Goal: Information Seeking & Learning: Check status

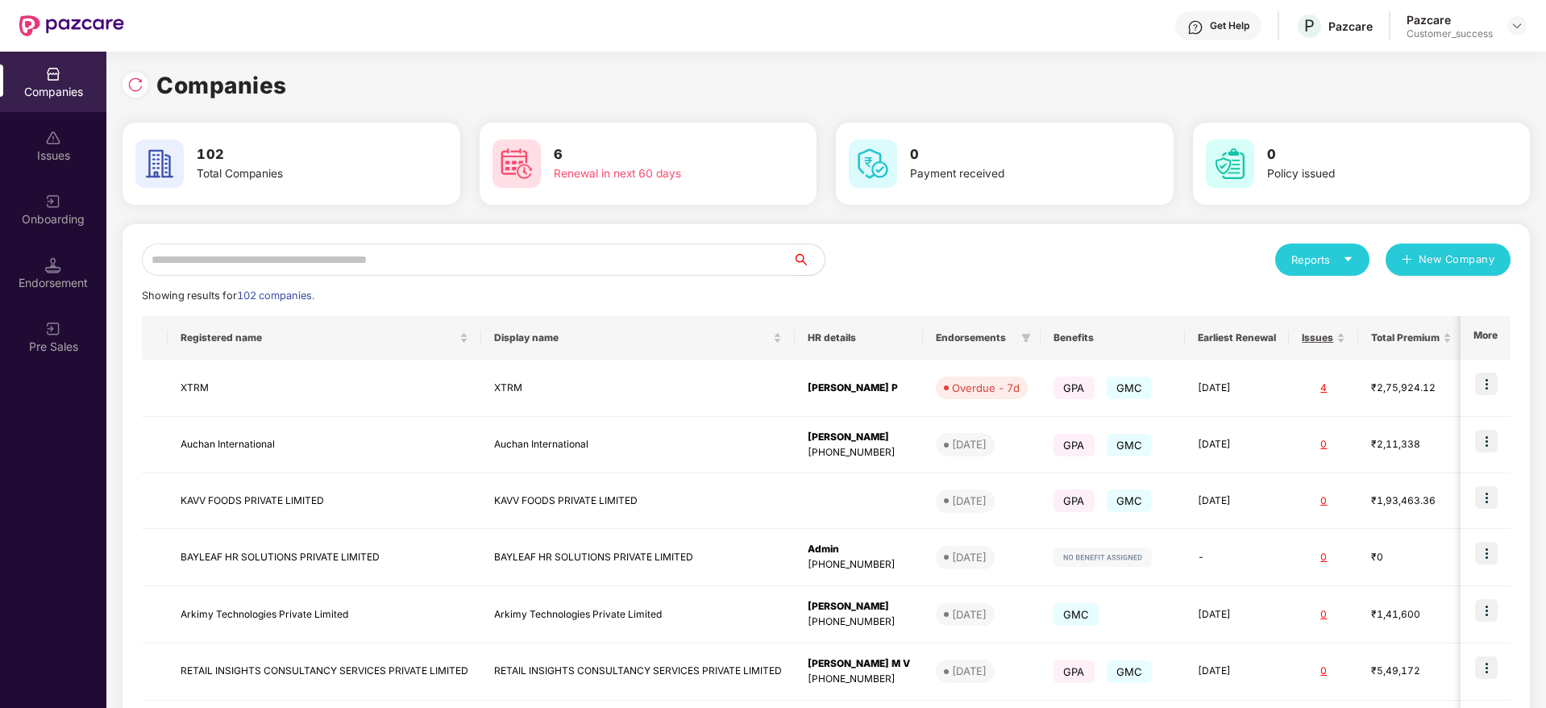
click at [211, 260] on input "text" at bounding box center [467, 259] width 651 height 32
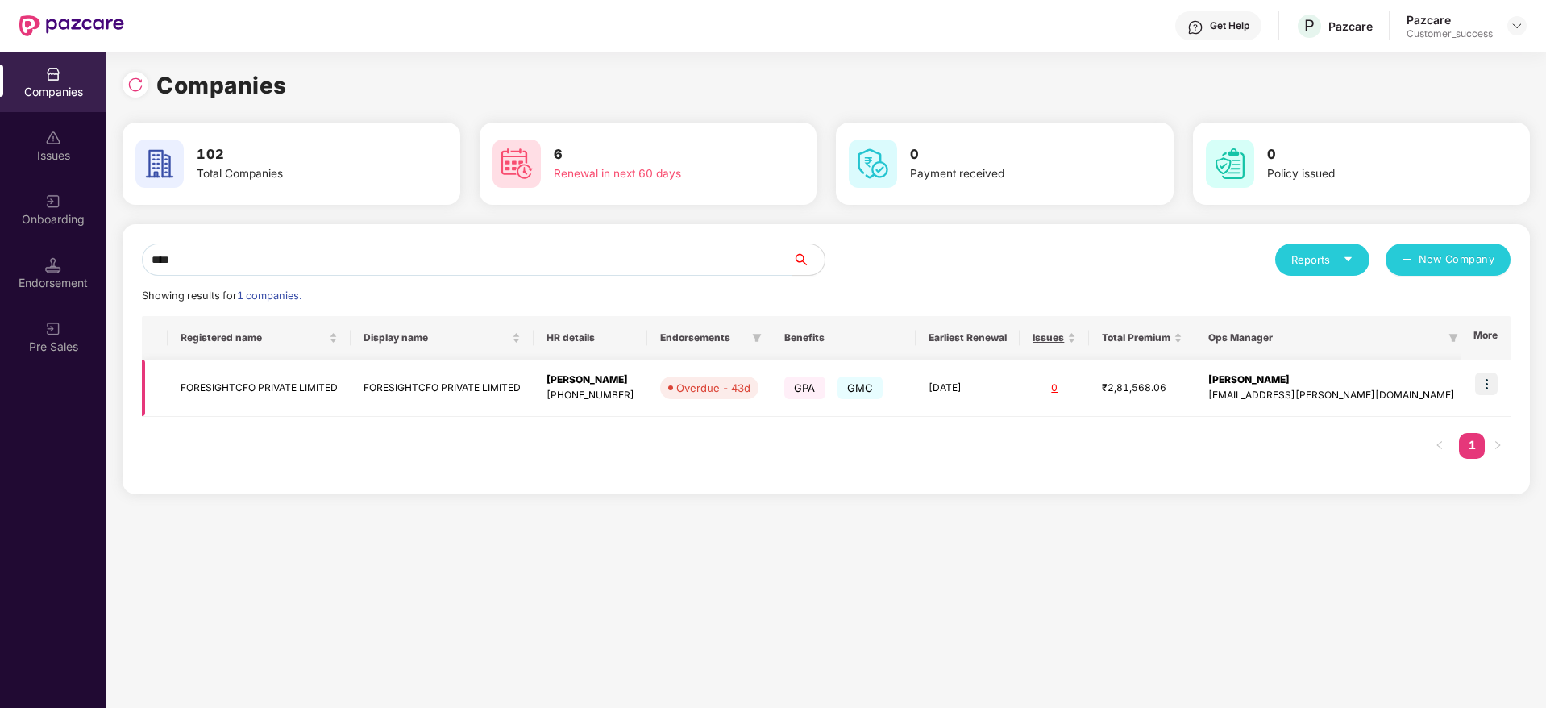
type input "****"
click at [1492, 374] on img at bounding box center [1486, 383] width 23 height 23
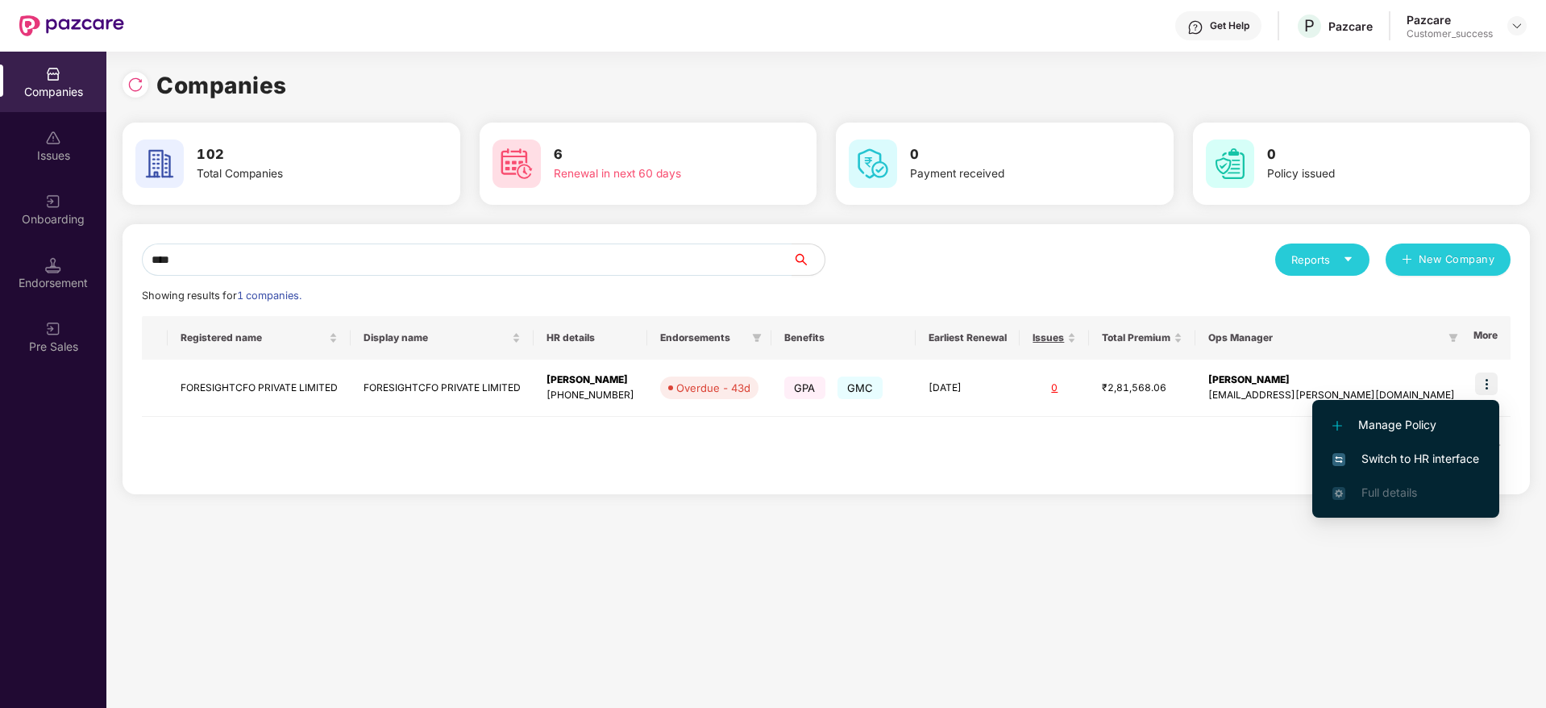
click at [1388, 462] on span "Switch to HR interface" at bounding box center [1406, 459] width 147 height 18
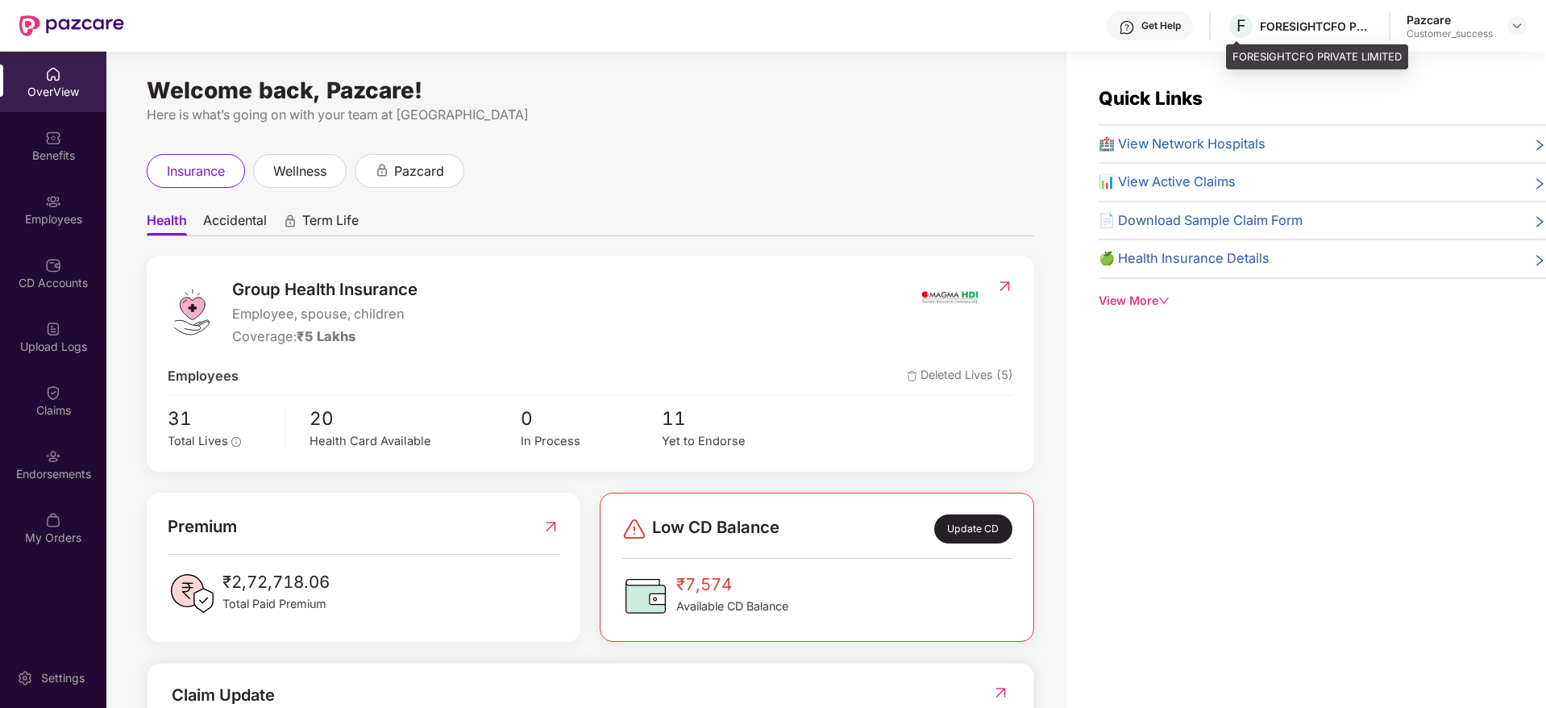
click at [1287, 27] on div "FORESIGHTCFO PRIVATE LIMITED" at bounding box center [1316, 26] width 113 height 15
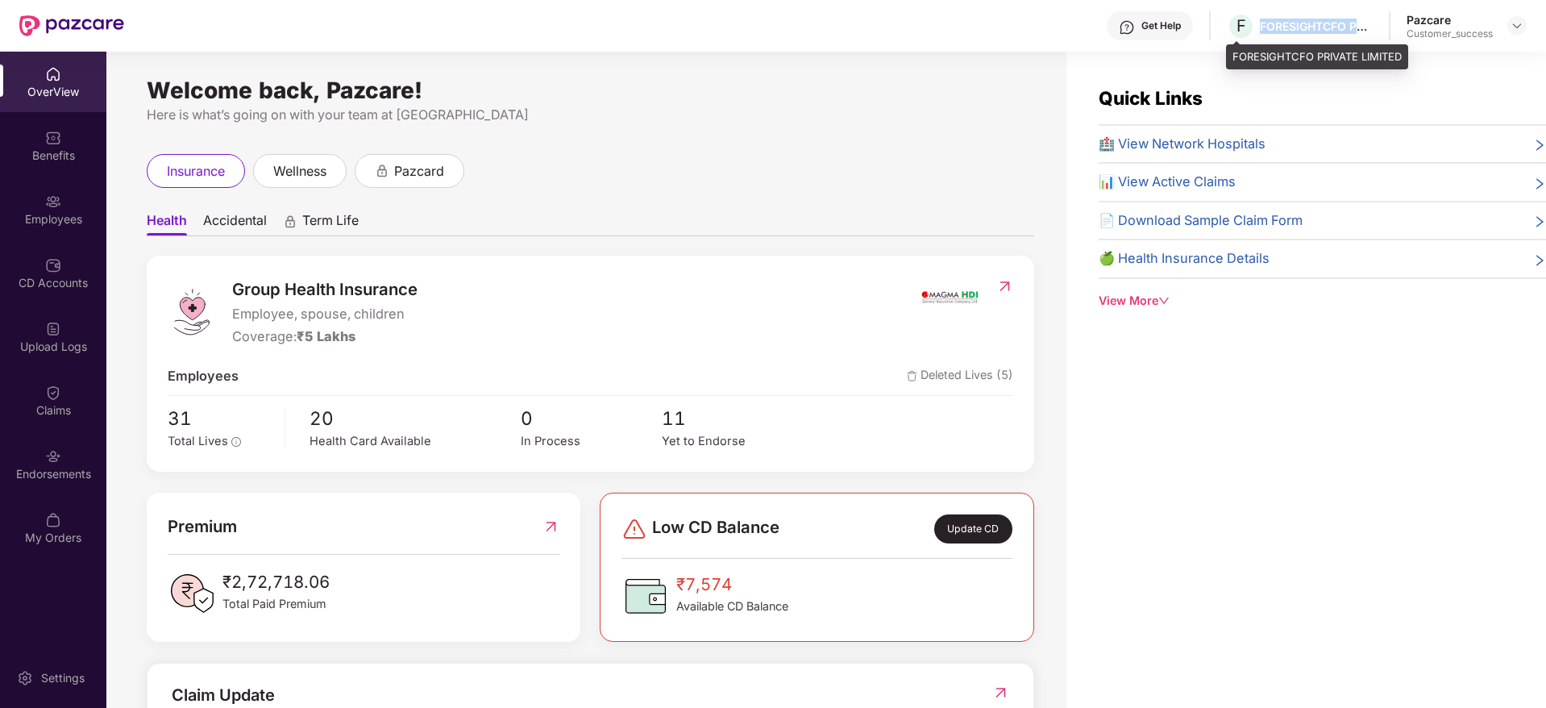
click at [1287, 27] on div "FORESIGHTCFO PRIVATE LIMITED" at bounding box center [1316, 26] width 113 height 15
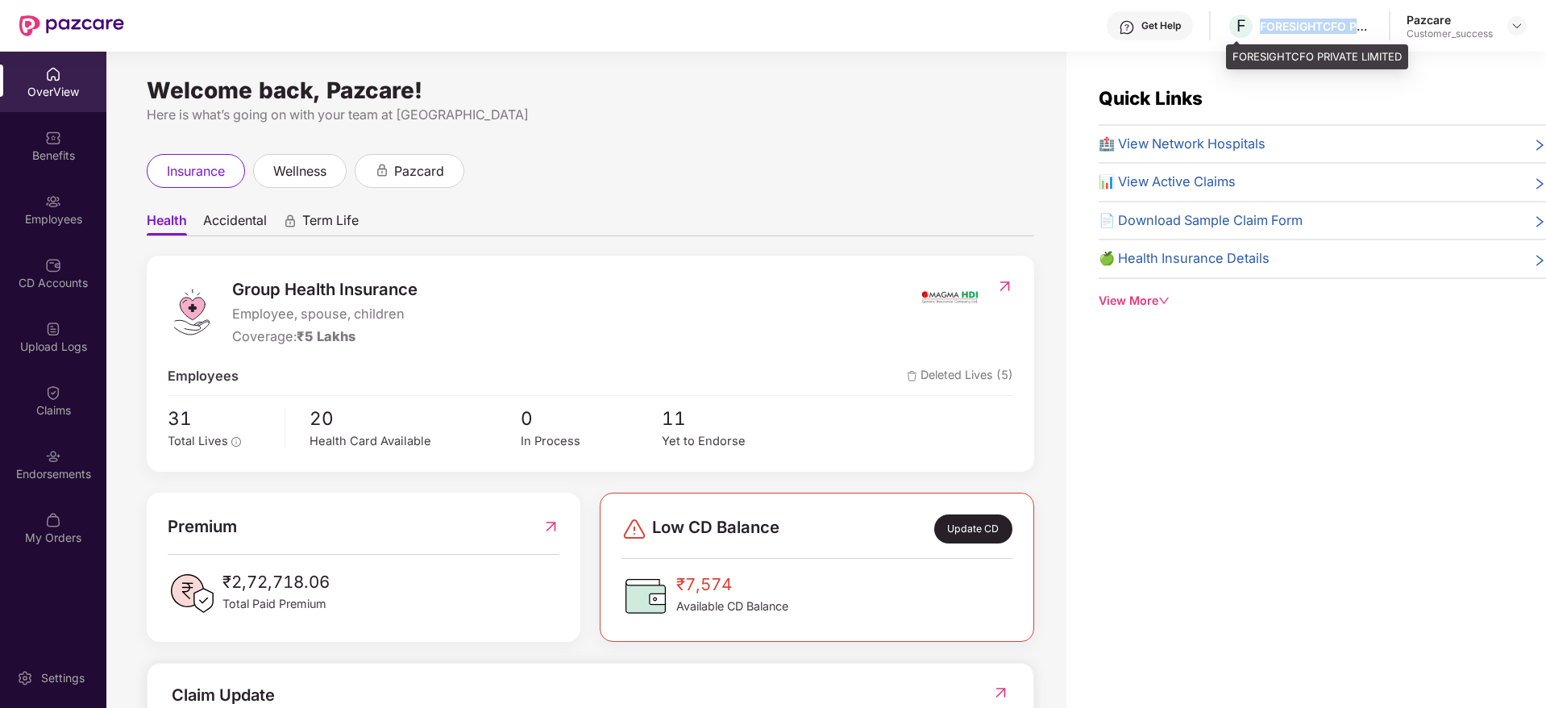
click at [1287, 27] on div "FORESIGHTCFO PRIVATE LIMITED" at bounding box center [1316, 26] width 113 height 15
copy div "FORESIGHTCFO PRIVATE LIMITED"
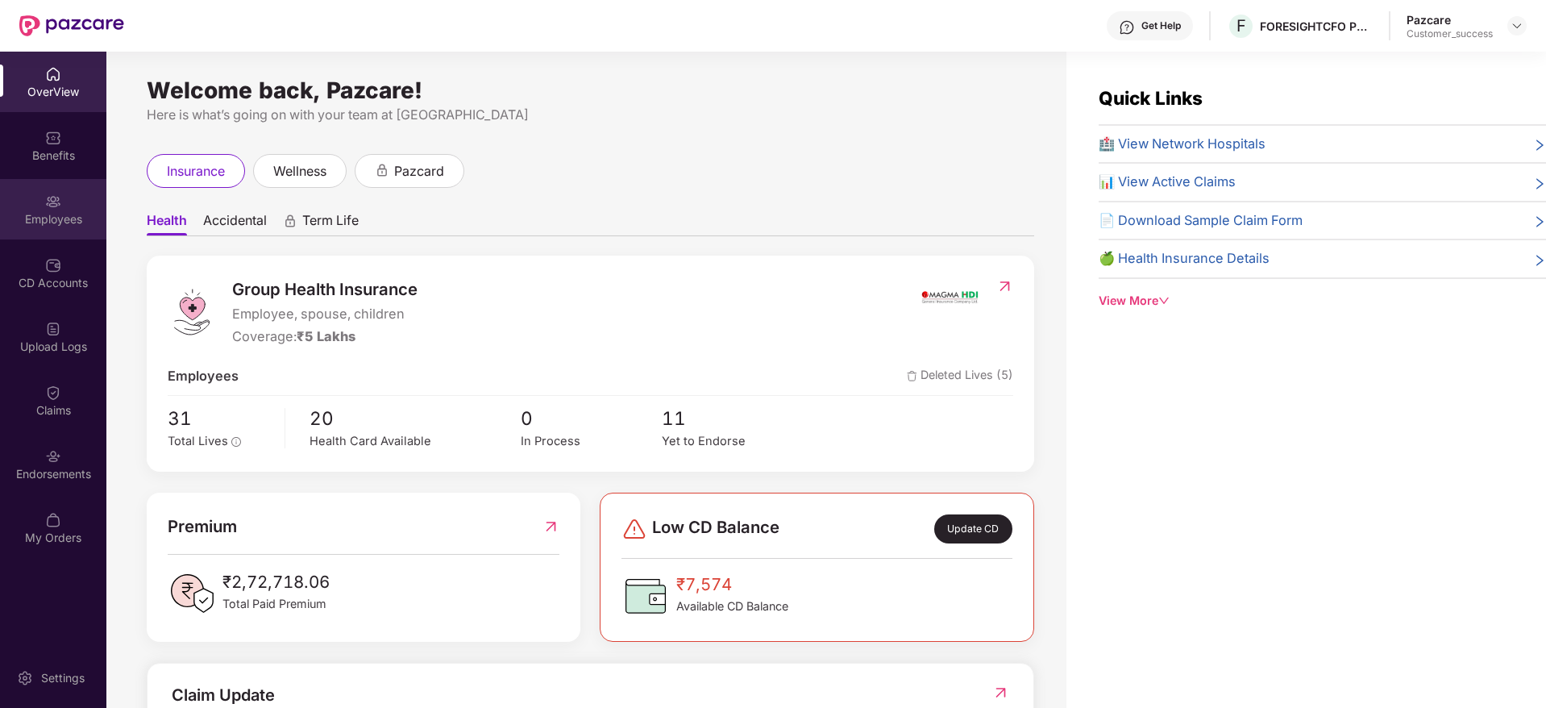
click at [44, 193] on div "Employees" at bounding box center [53, 209] width 106 height 60
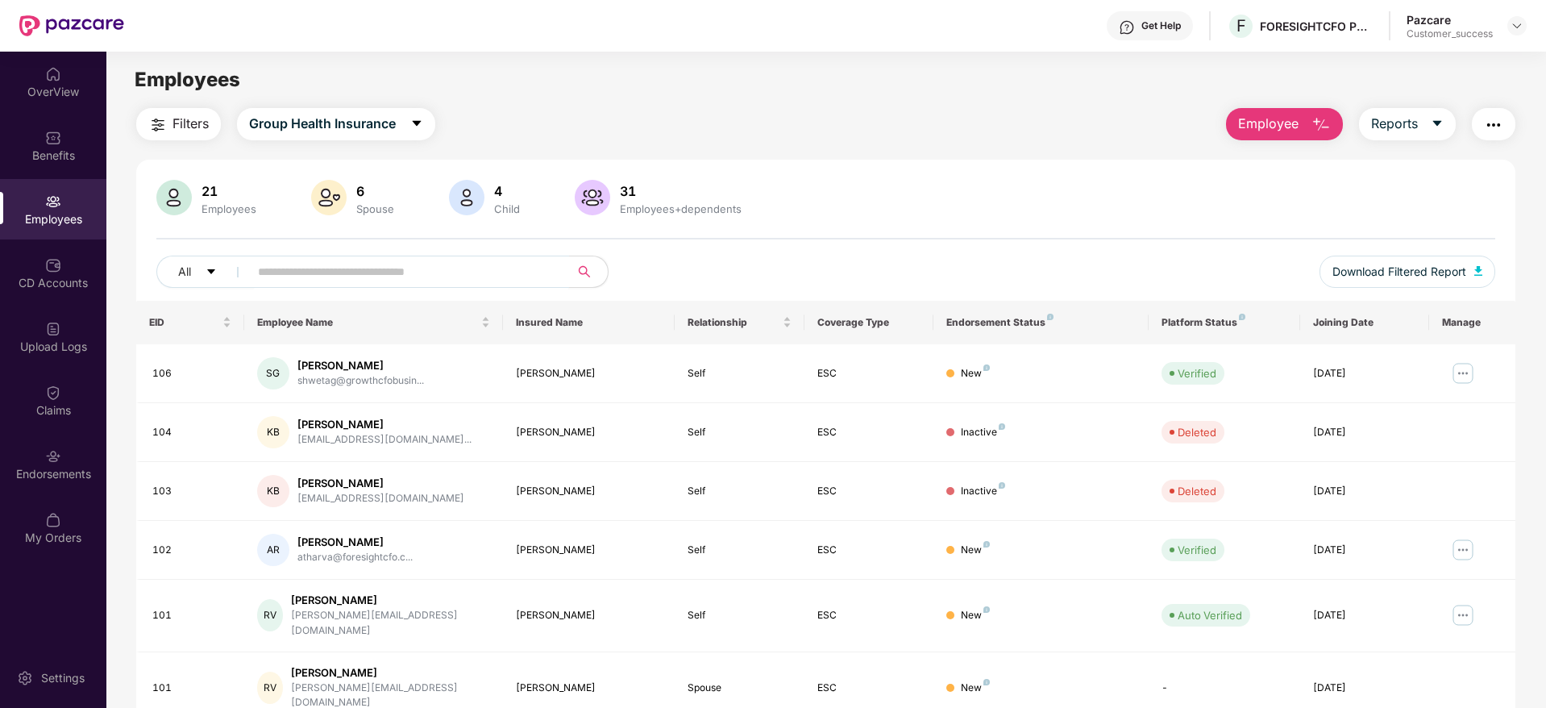
click at [351, 268] on input "text" at bounding box center [402, 272] width 289 height 24
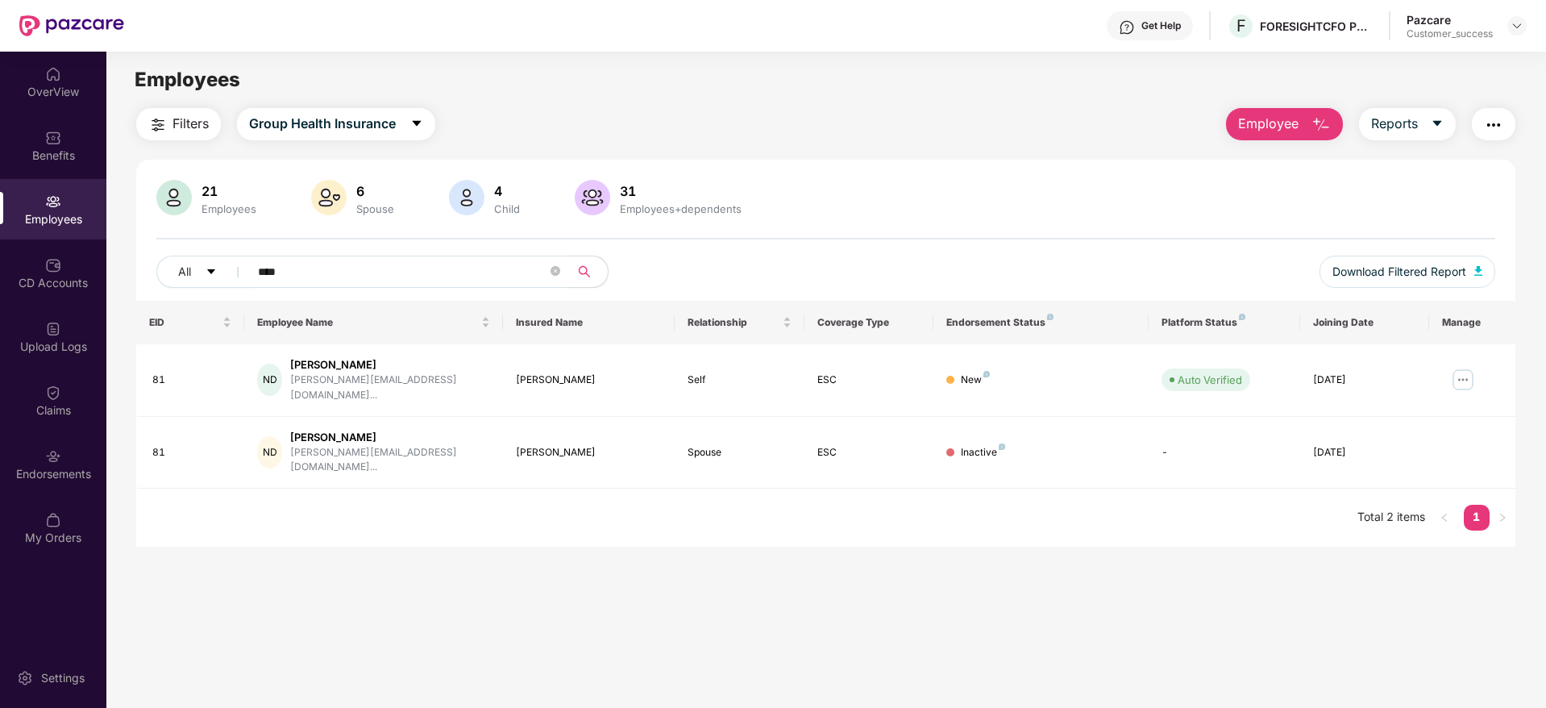
type input "****"
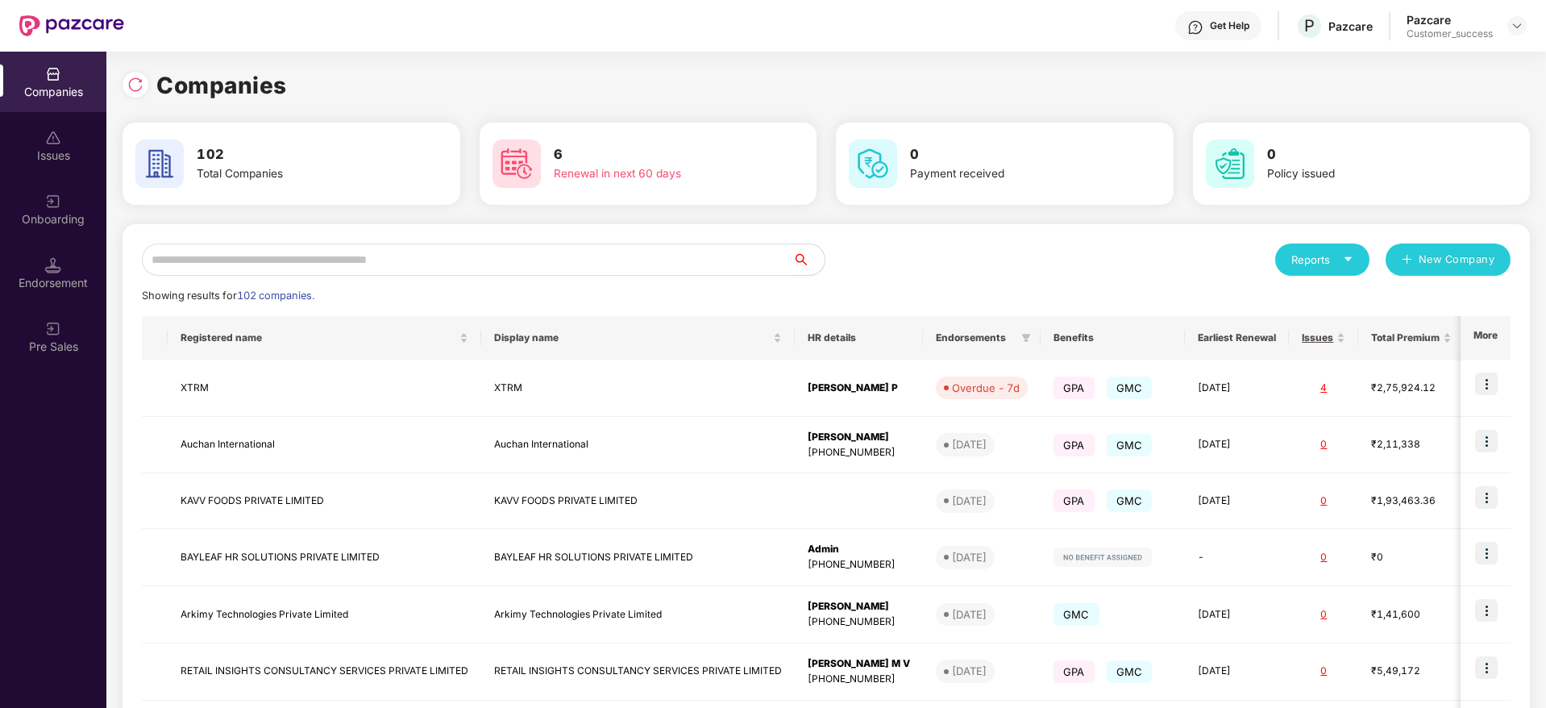
click at [339, 266] on input "text" at bounding box center [467, 259] width 651 height 32
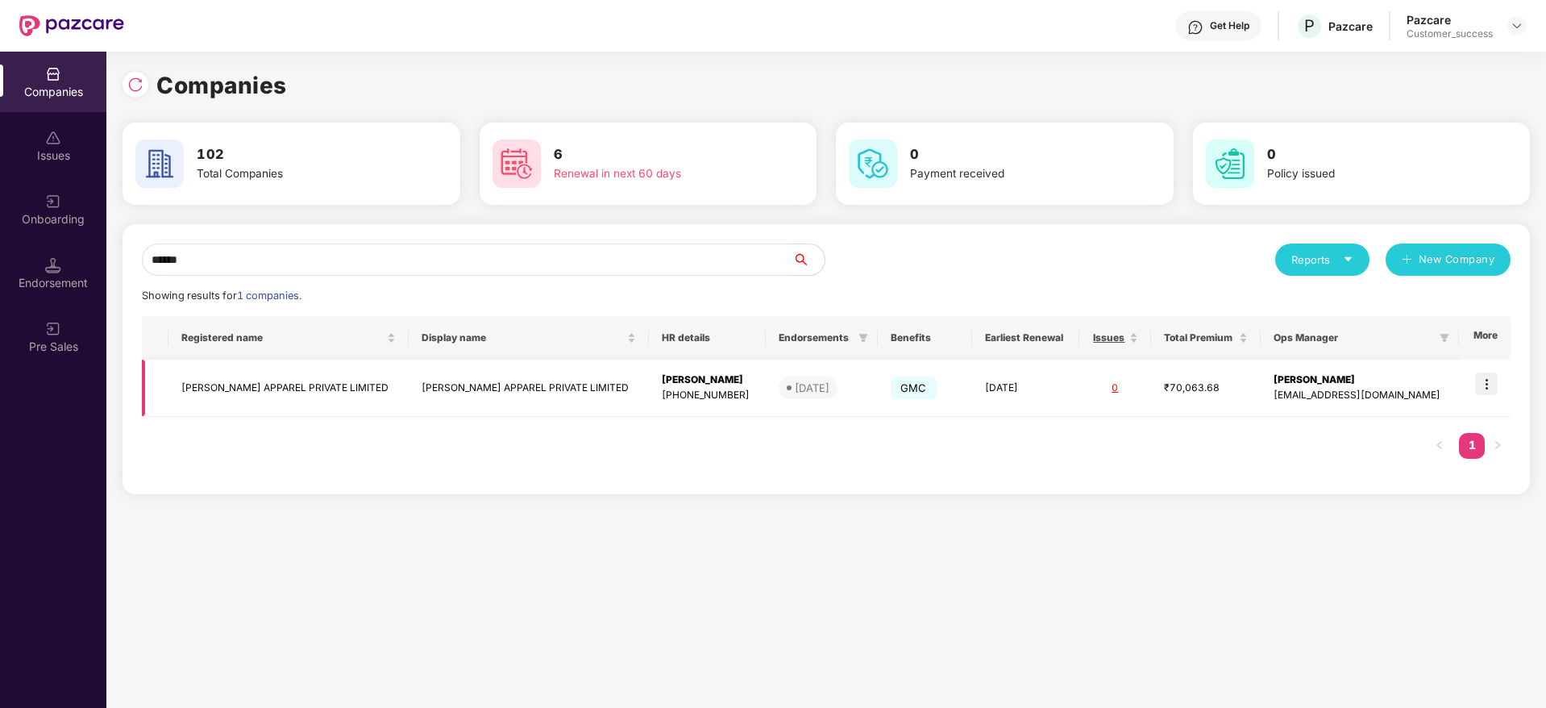
type input "******"
click at [1479, 382] on img at bounding box center [1486, 383] width 23 height 23
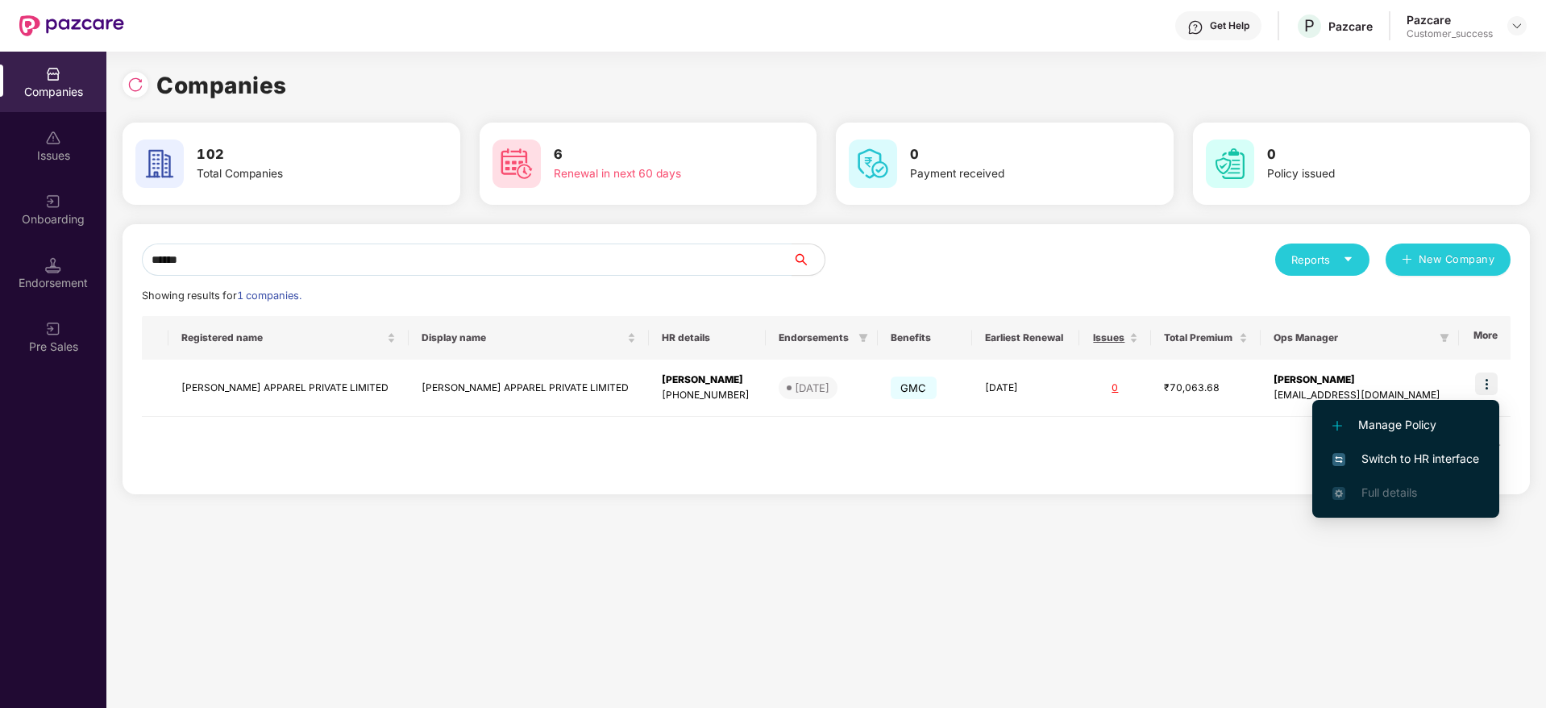
click at [1389, 458] on span "Switch to HR interface" at bounding box center [1406, 459] width 147 height 18
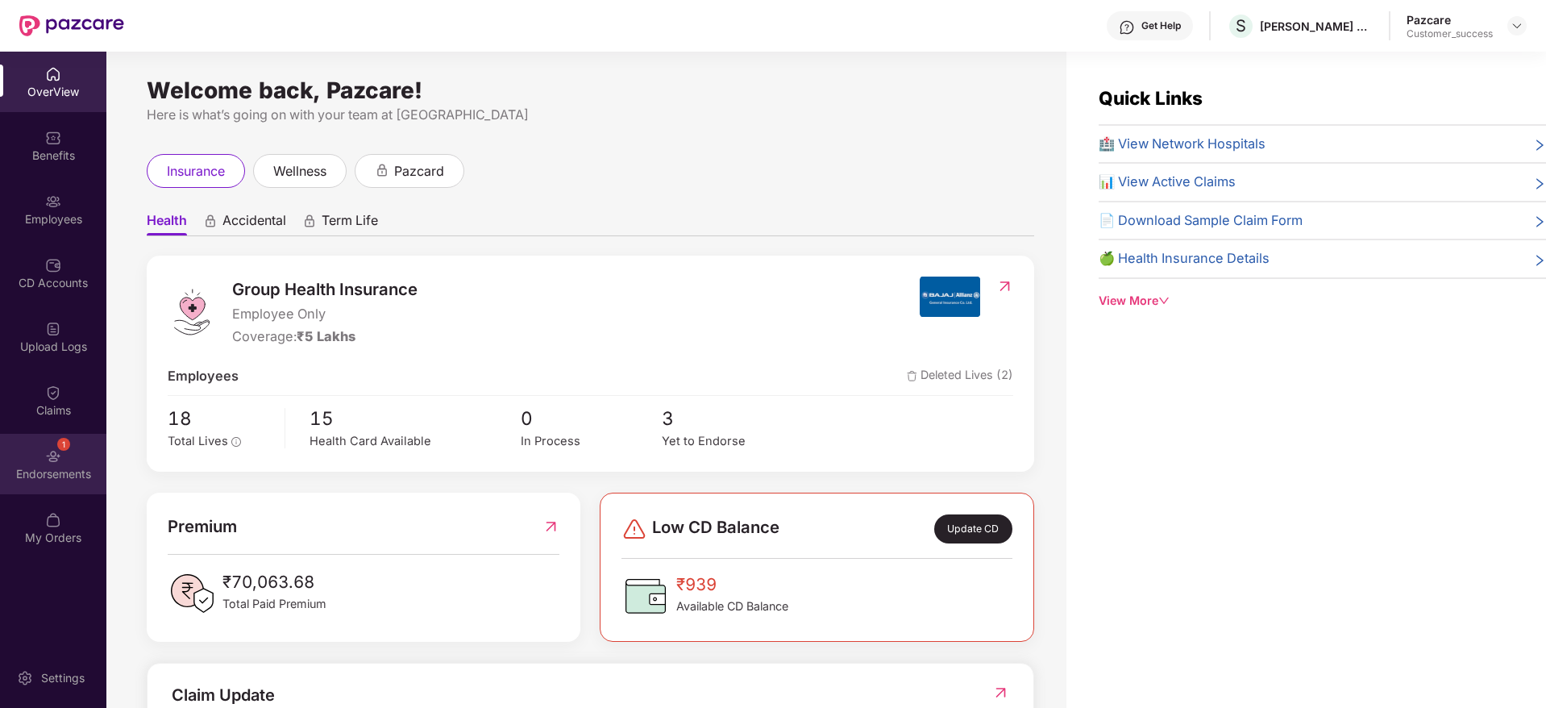
click at [15, 470] on div "Endorsements" at bounding box center [53, 474] width 106 height 16
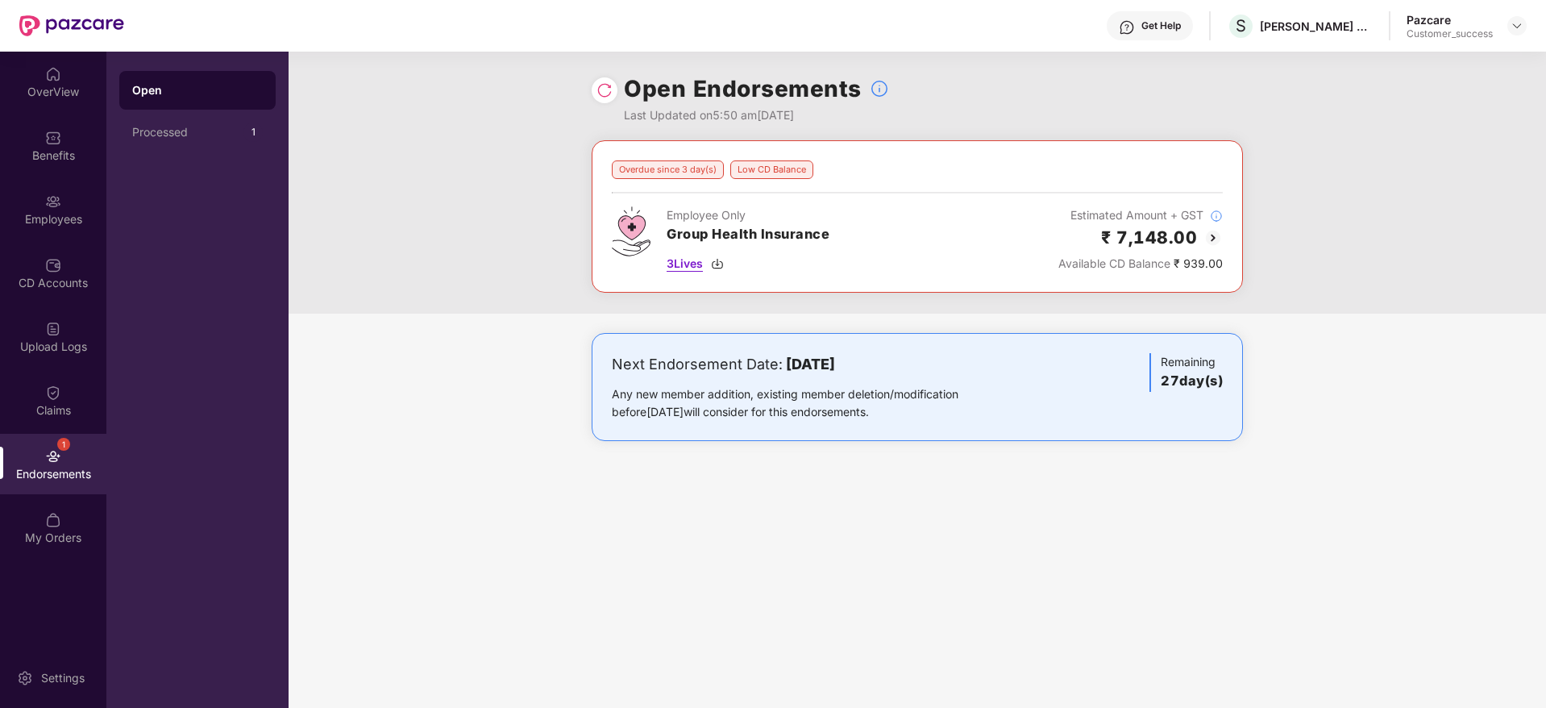
click at [703, 268] on span "3 Lives" at bounding box center [685, 264] width 36 height 18
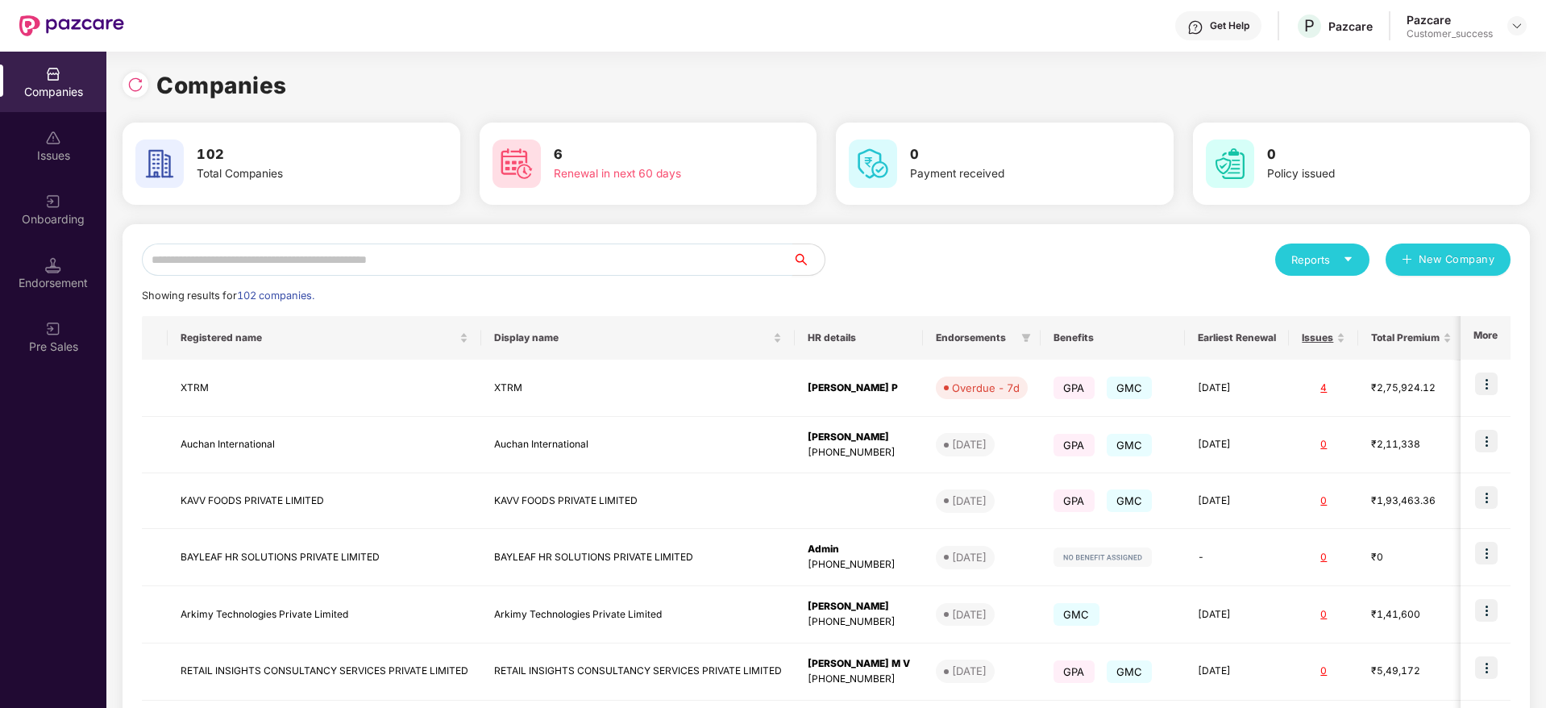
click at [200, 260] on input "text" at bounding box center [467, 259] width 651 height 32
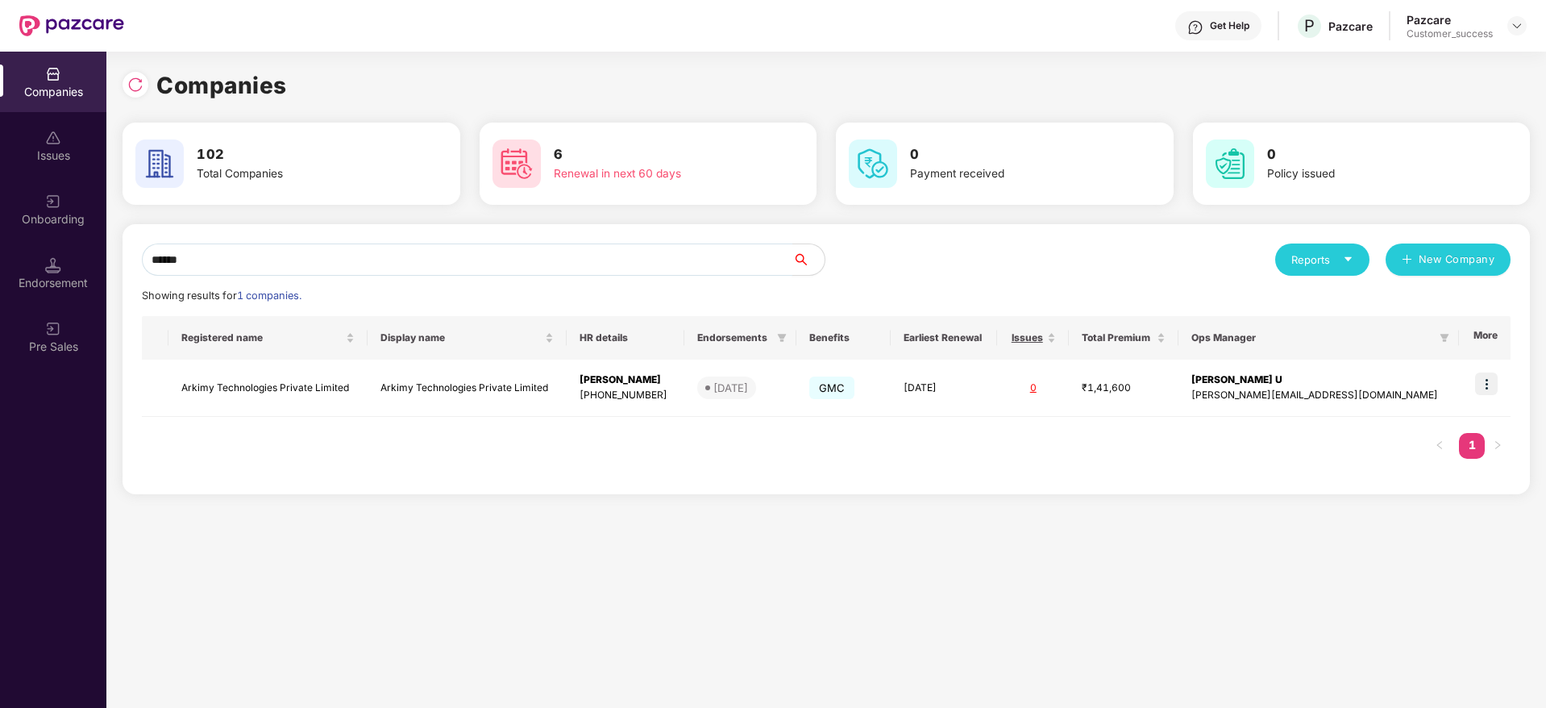
click at [410, 260] on input "******" at bounding box center [467, 259] width 651 height 32
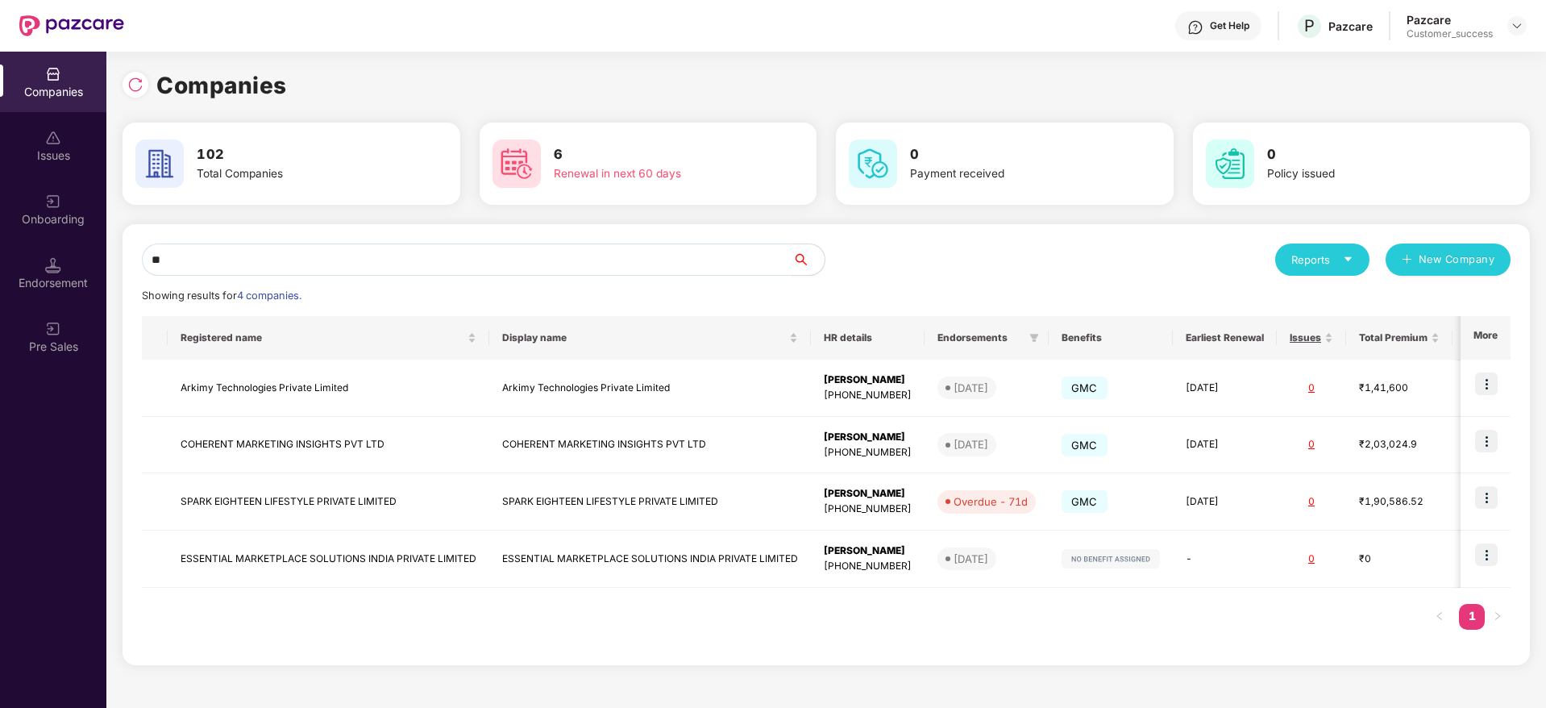
type input "*"
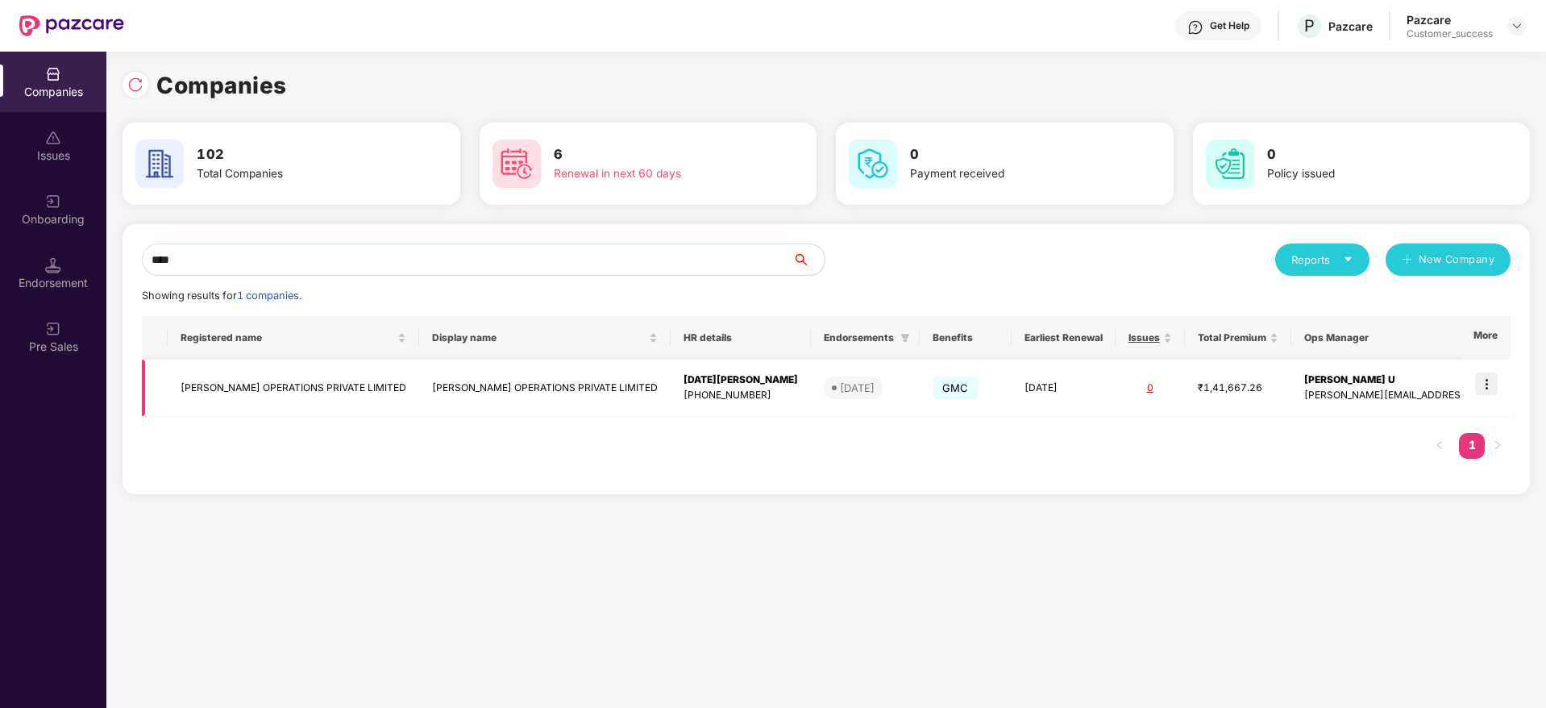
type input "****"
click at [1497, 377] on img at bounding box center [1486, 383] width 23 height 23
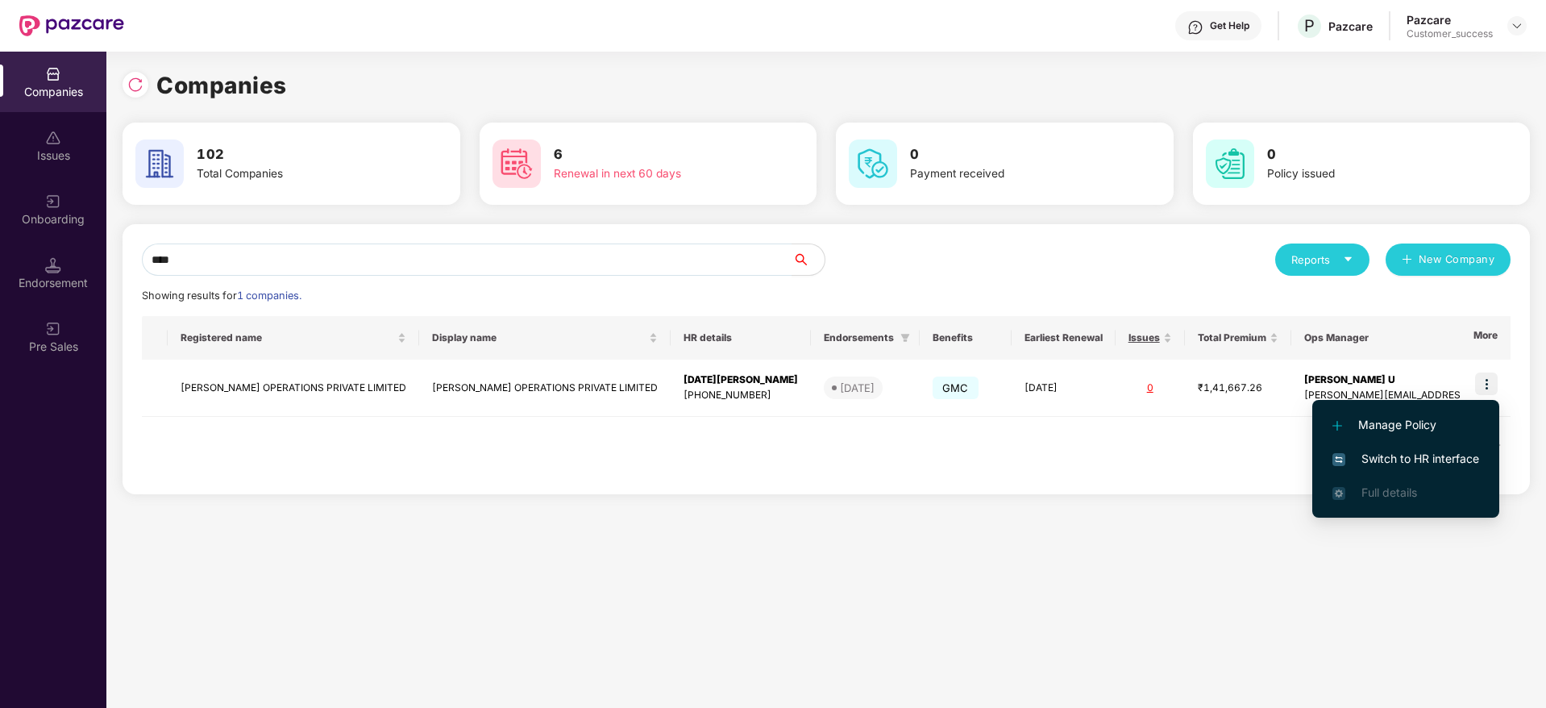
click at [1430, 450] on span "Switch to HR interface" at bounding box center [1406, 459] width 147 height 18
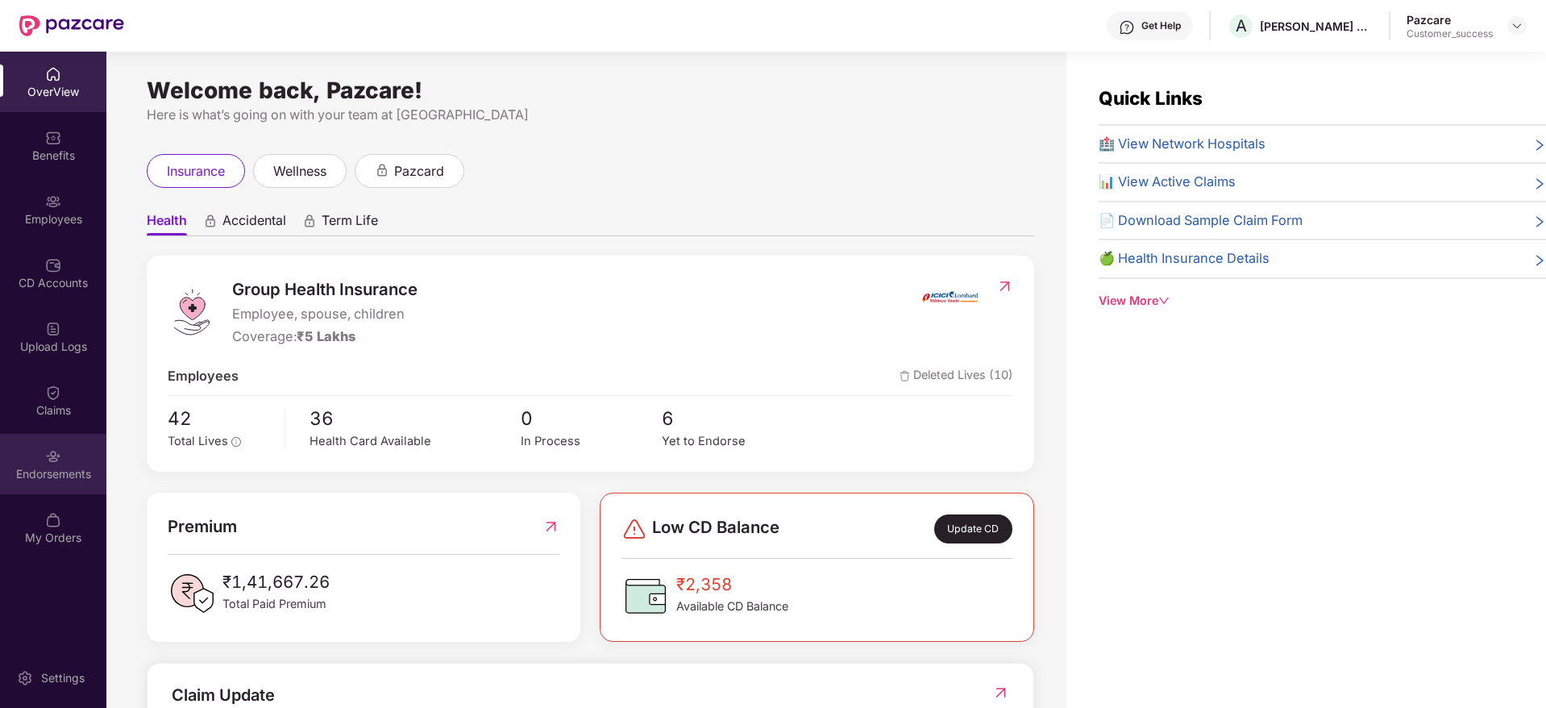
click at [35, 466] on div "Endorsements" at bounding box center [53, 474] width 106 height 16
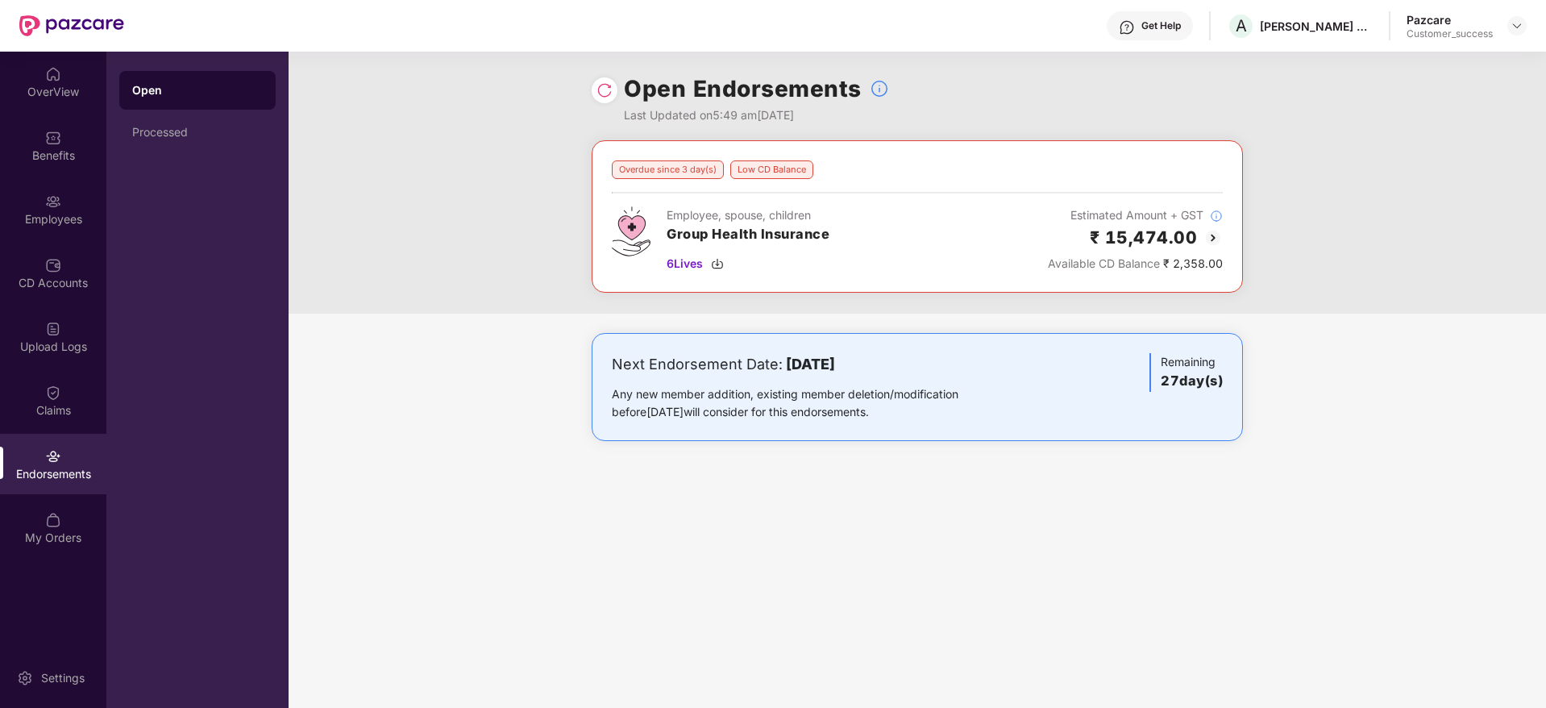
click at [1204, 230] on img at bounding box center [1213, 237] width 19 height 19
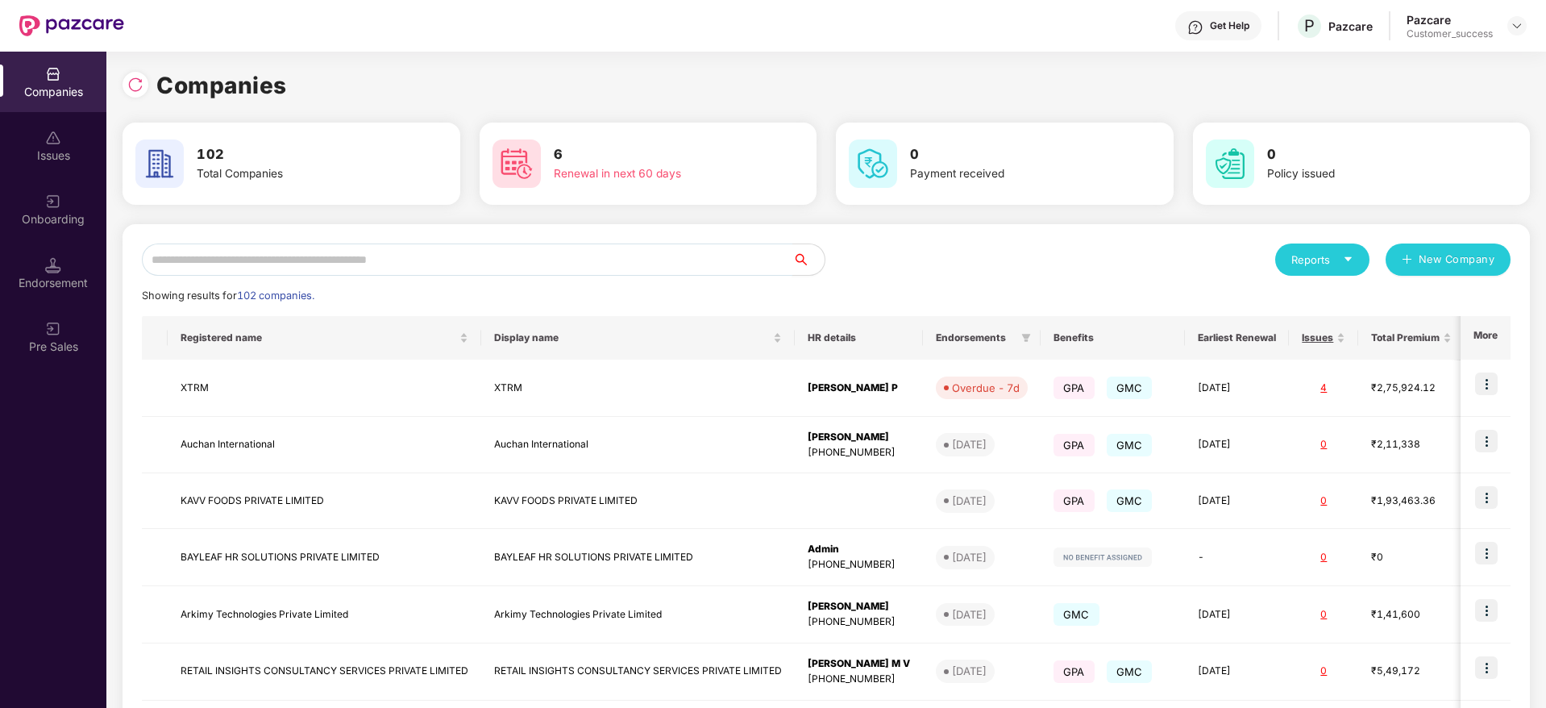
click at [203, 268] on input "text" at bounding box center [467, 259] width 651 height 32
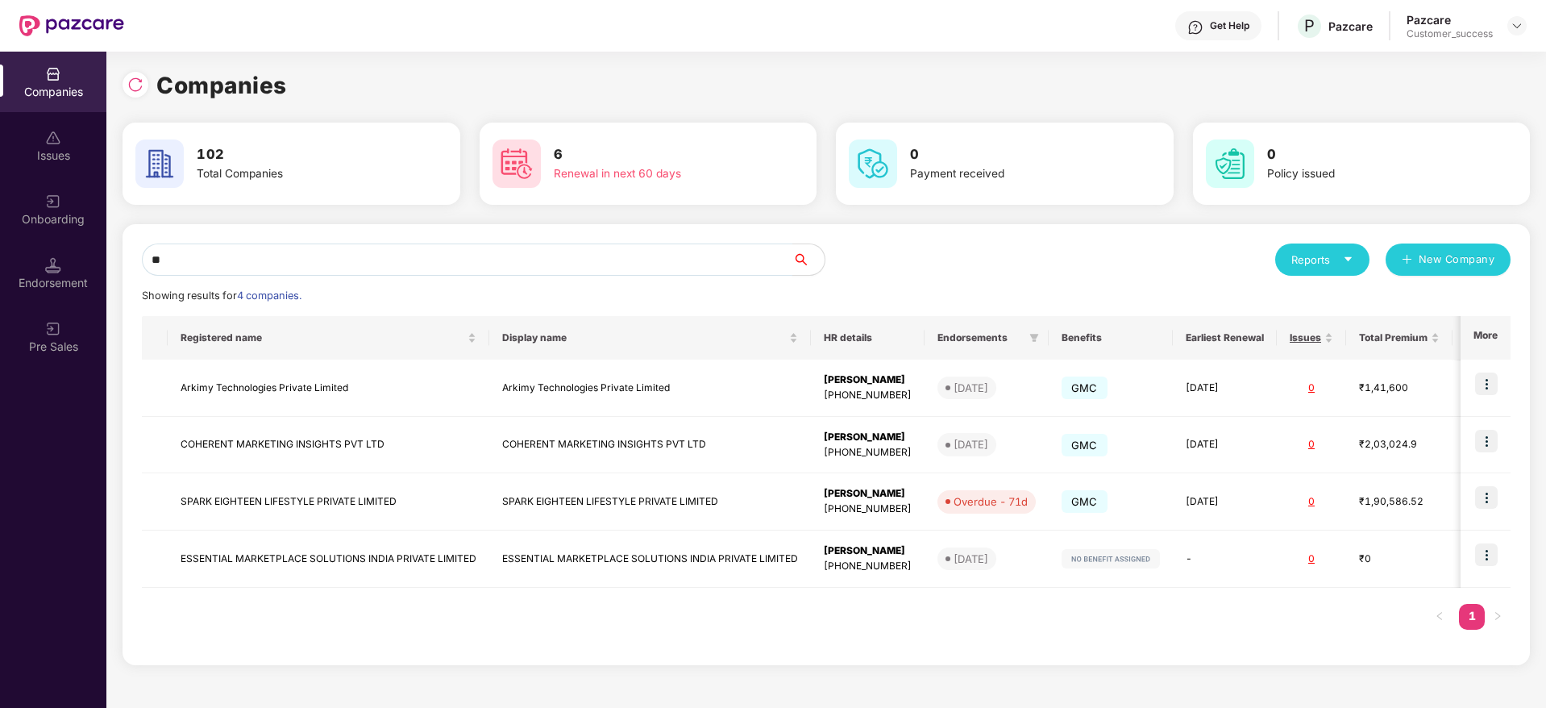
type input "*"
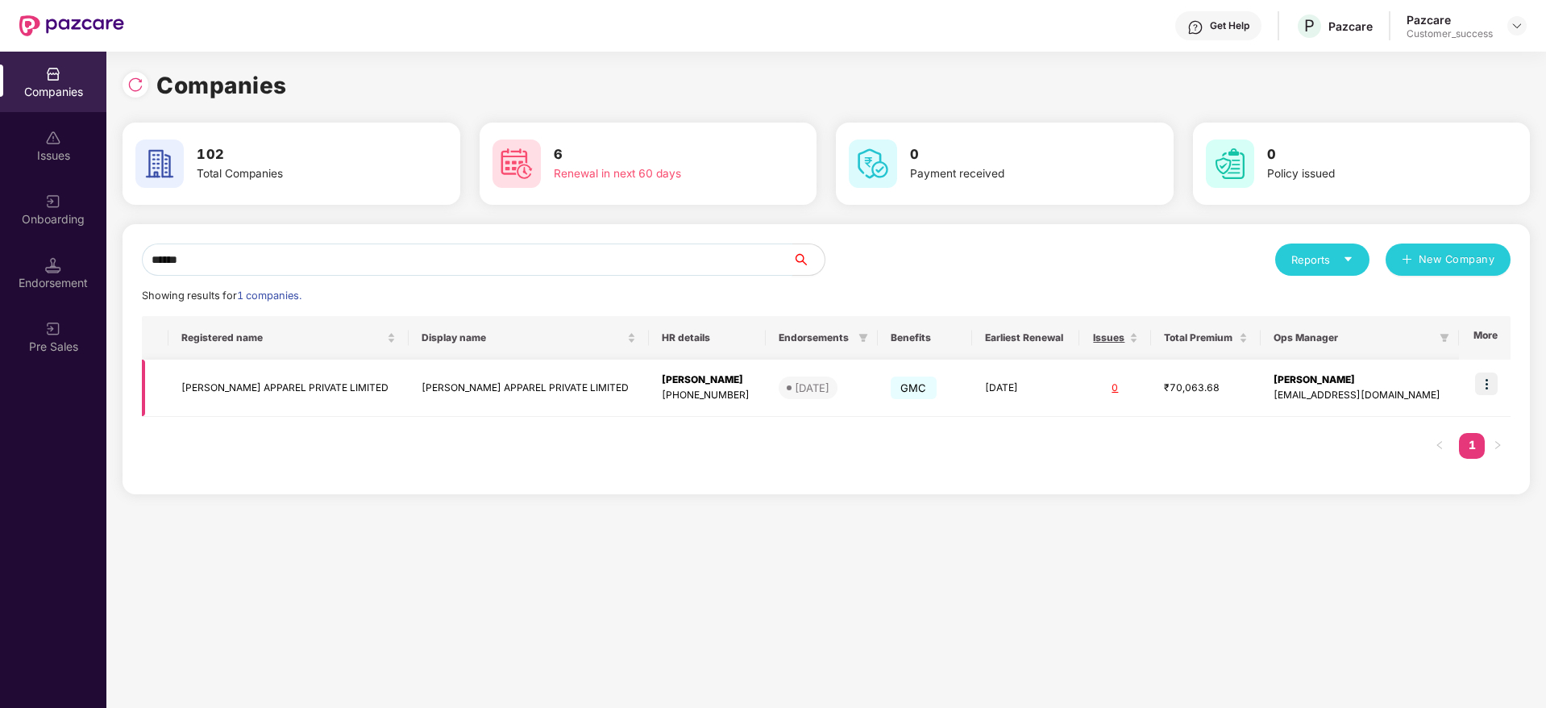
type input "******"
click at [1496, 385] on img at bounding box center [1486, 383] width 23 height 23
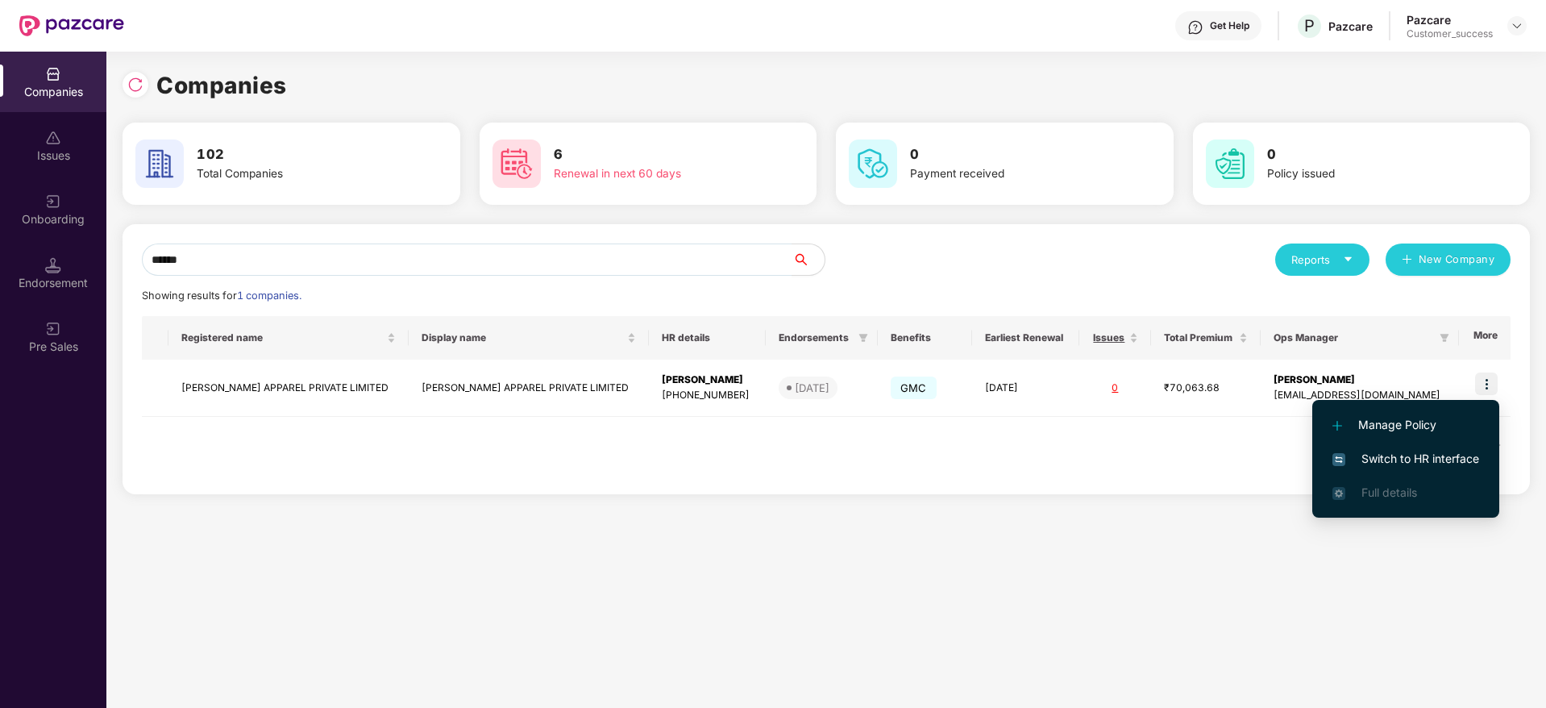
click at [1388, 448] on li "Switch to HR interface" at bounding box center [1406, 459] width 187 height 34
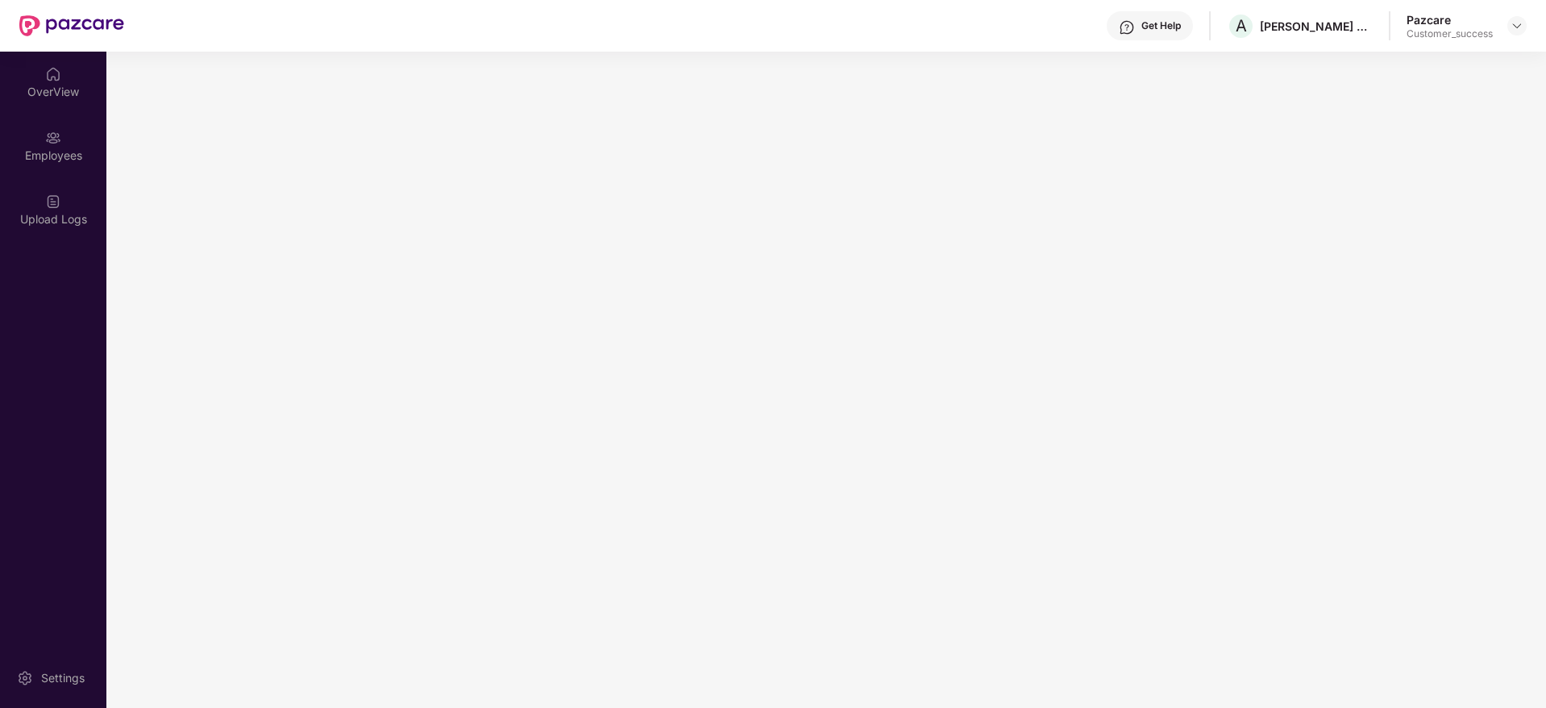
click at [1388, 448] on main at bounding box center [826, 380] width 1440 height 656
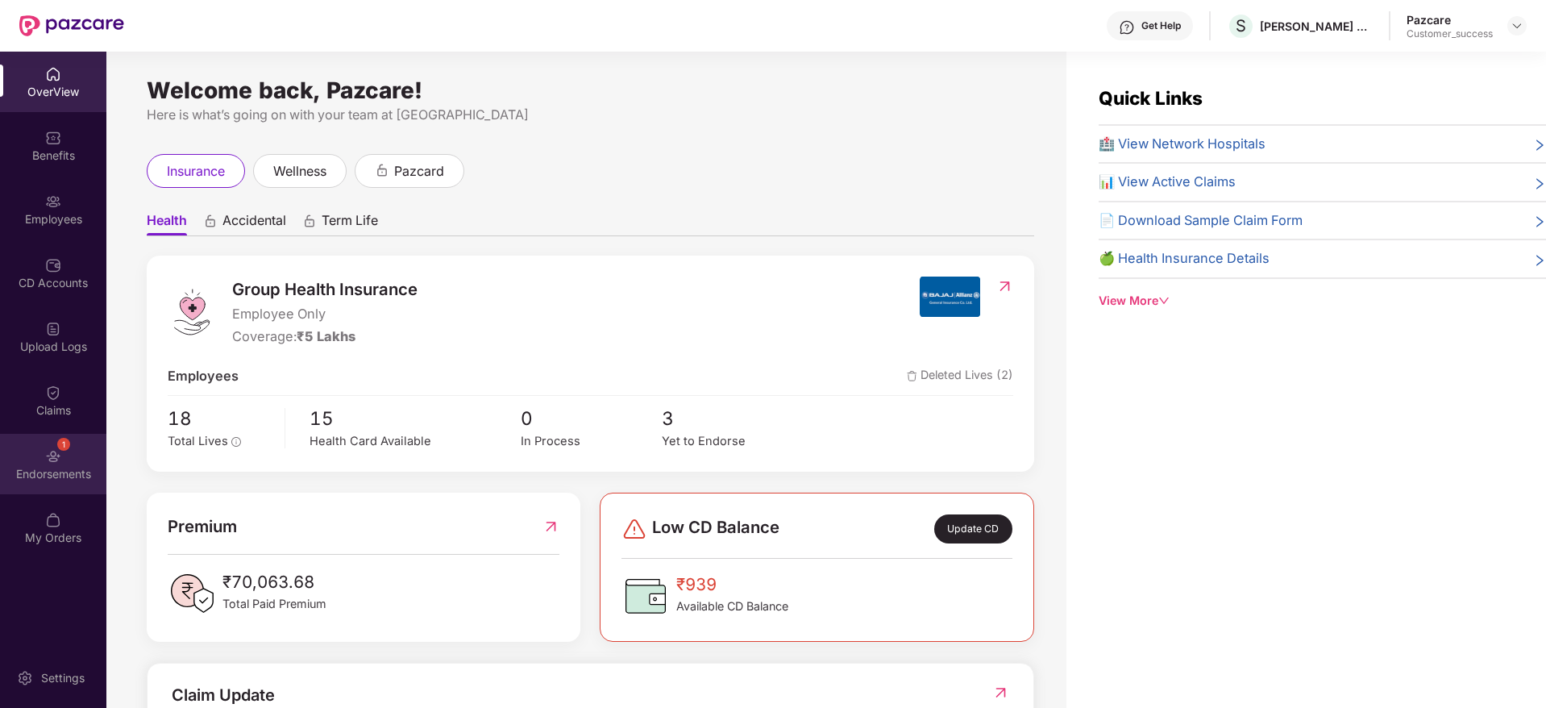
click at [53, 477] on div "Endorsements" at bounding box center [53, 474] width 106 height 16
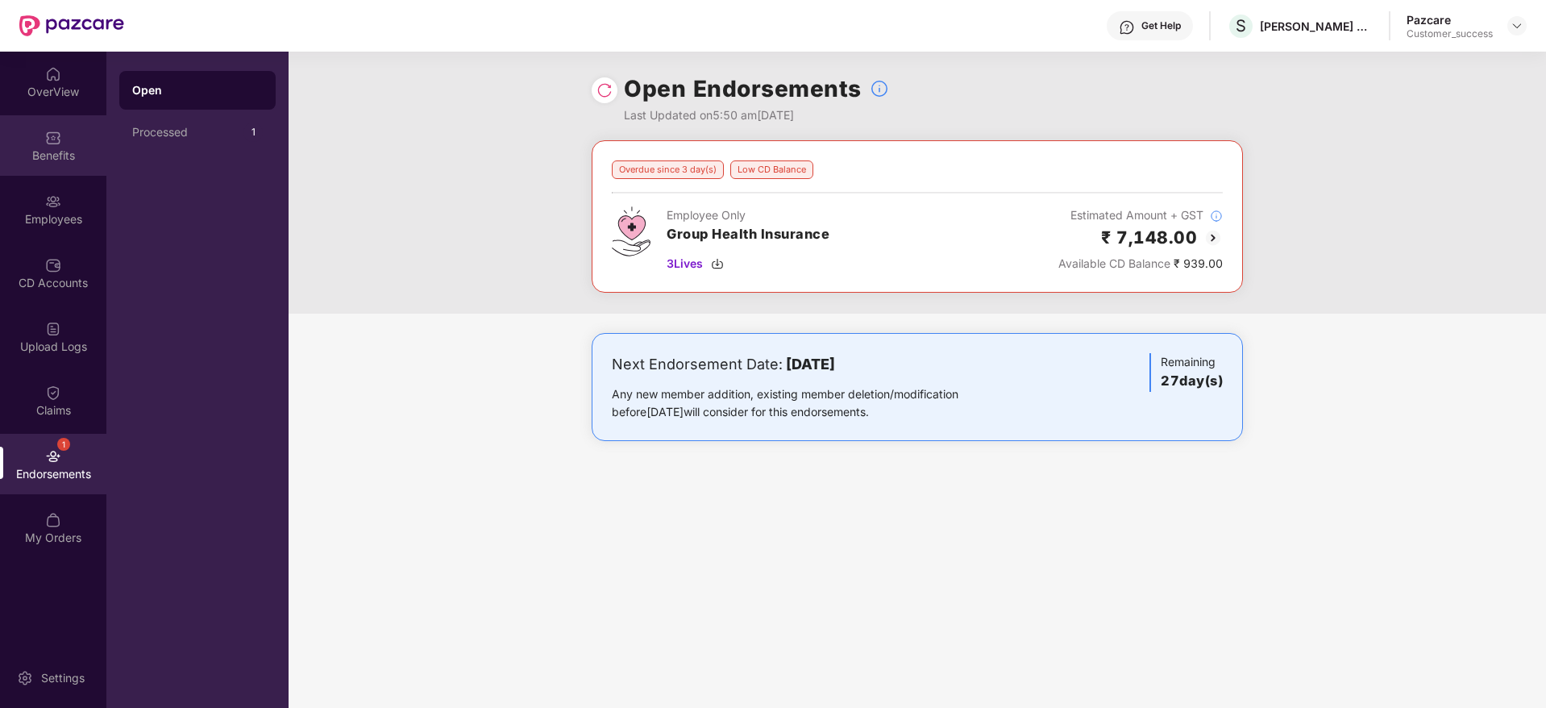
click at [35, 167] on div "Benefits" at bounding box center [53, 145] width 106 height 60
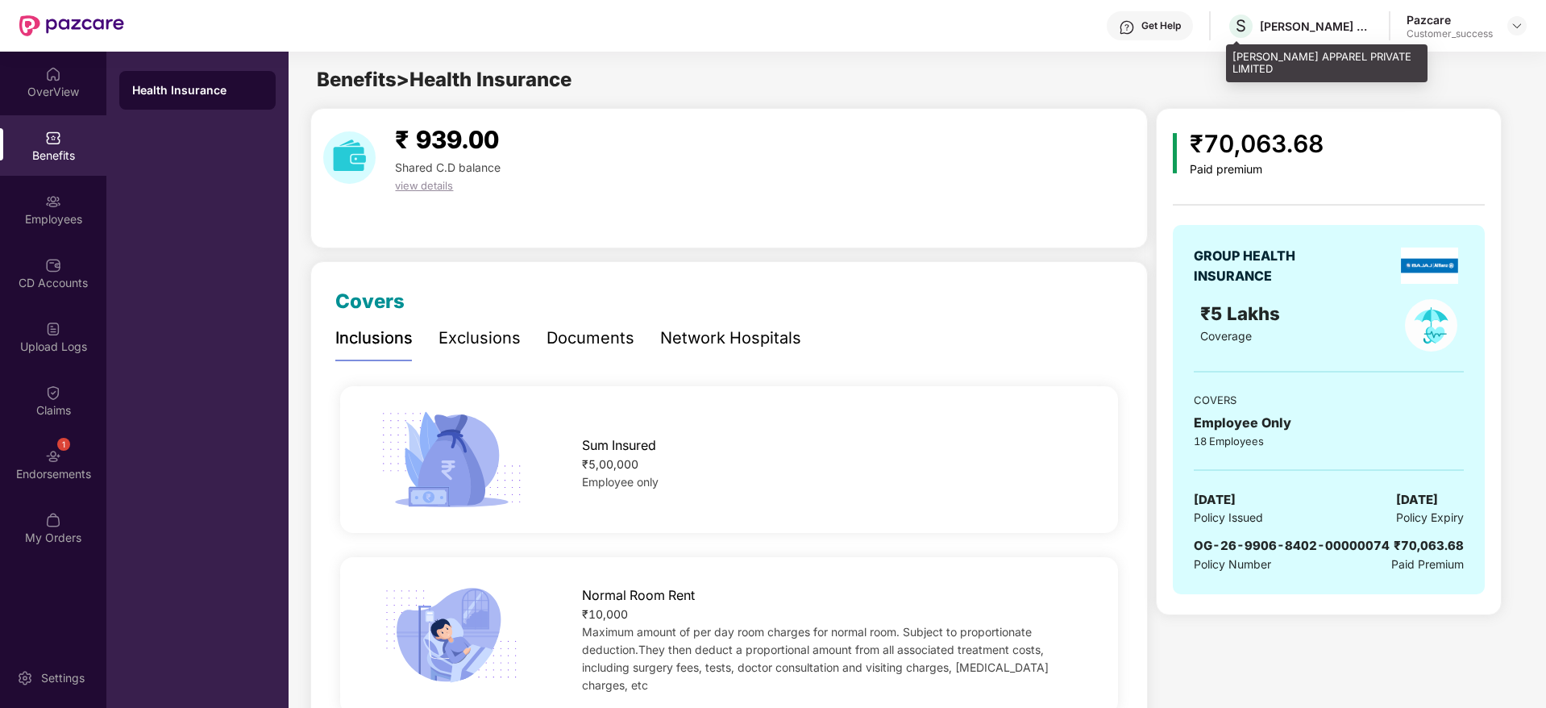
click at [1322, 24] on div "[PERSON_NAME] APPAREL PRIVATE LIMITED" at bounding box center [1316, 26] width 113 height 15
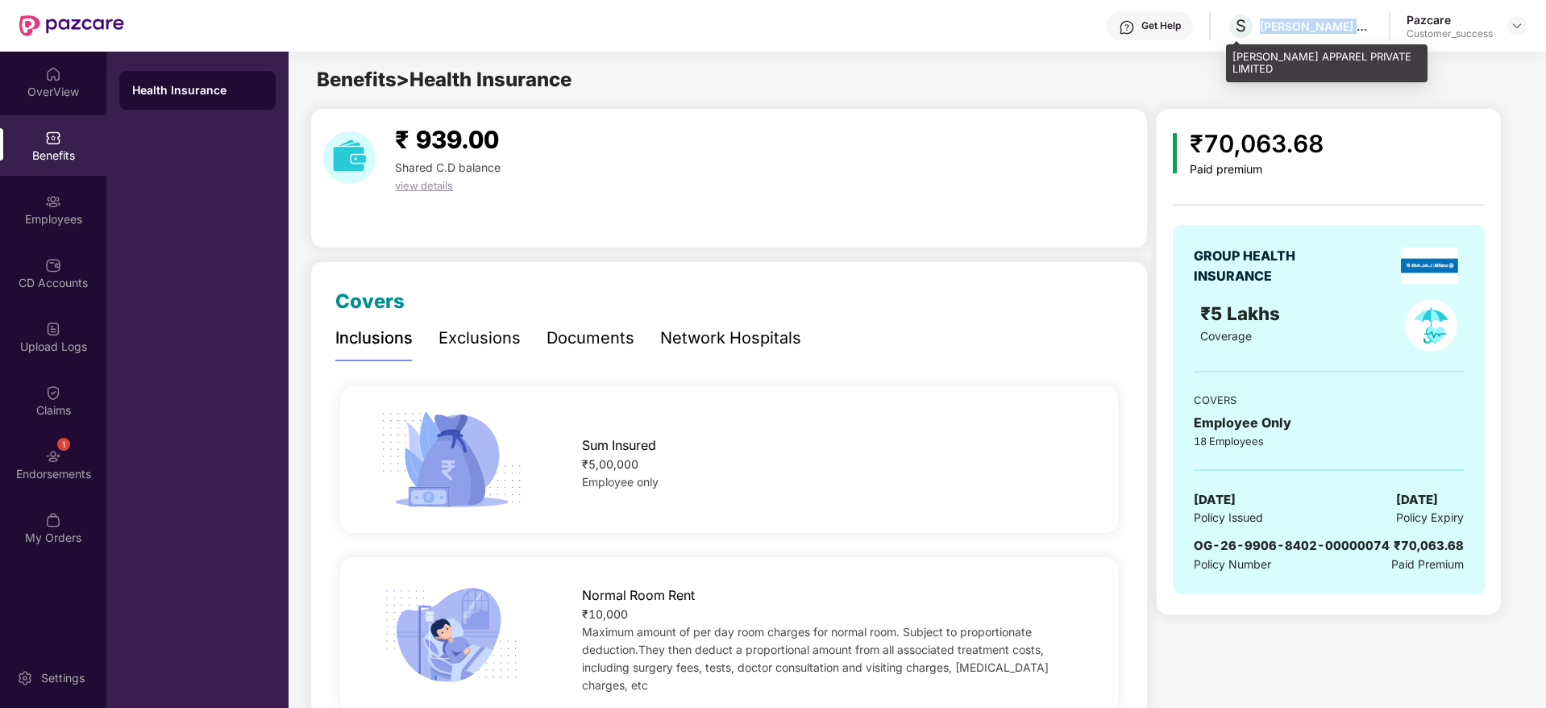
click at [1322, 24] on div "[PERSON_NAME] APPAREL PRIVATE LIMITED" at bounding box center [1316, 26] width 113 height 15
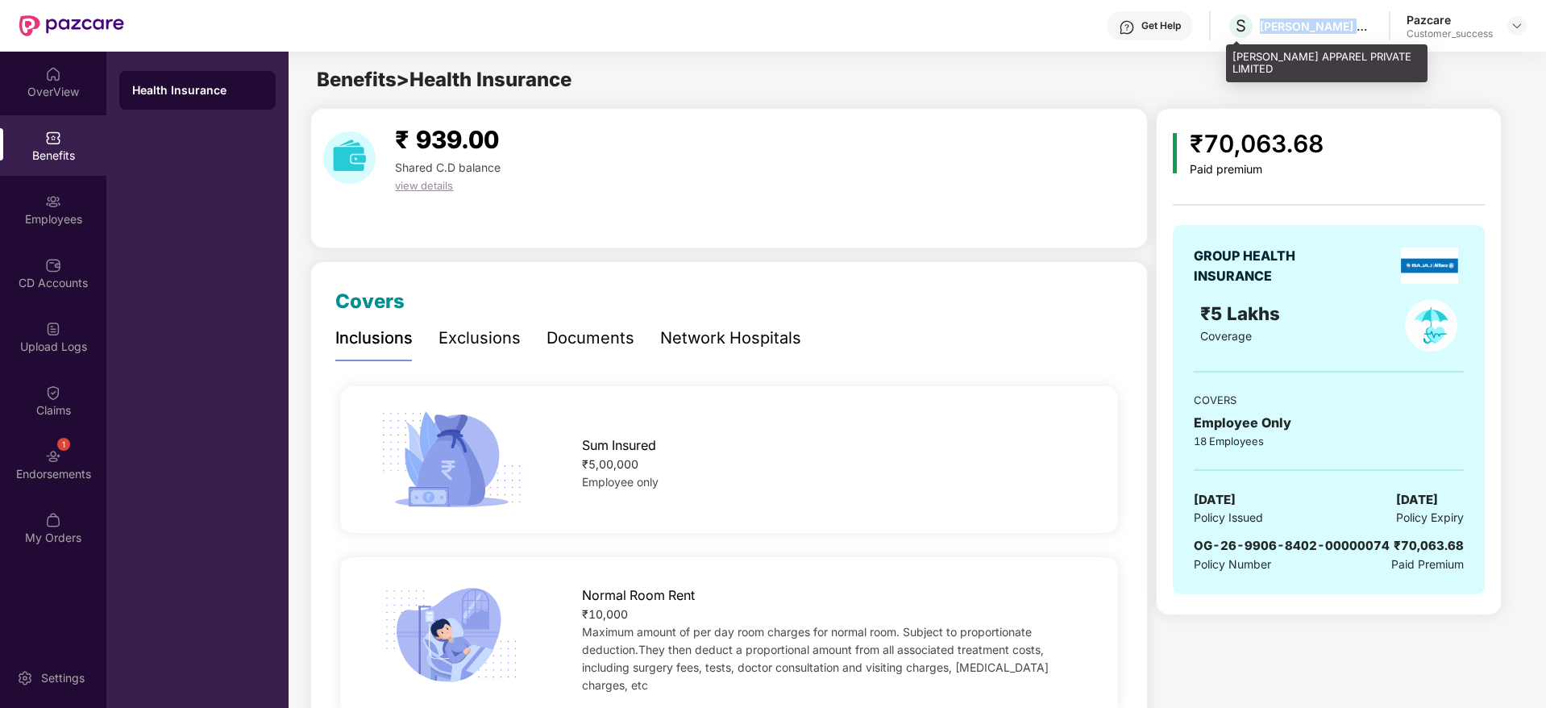
copy div "[PERSON_NAME] APPAREL PRIVATE LIMITED"
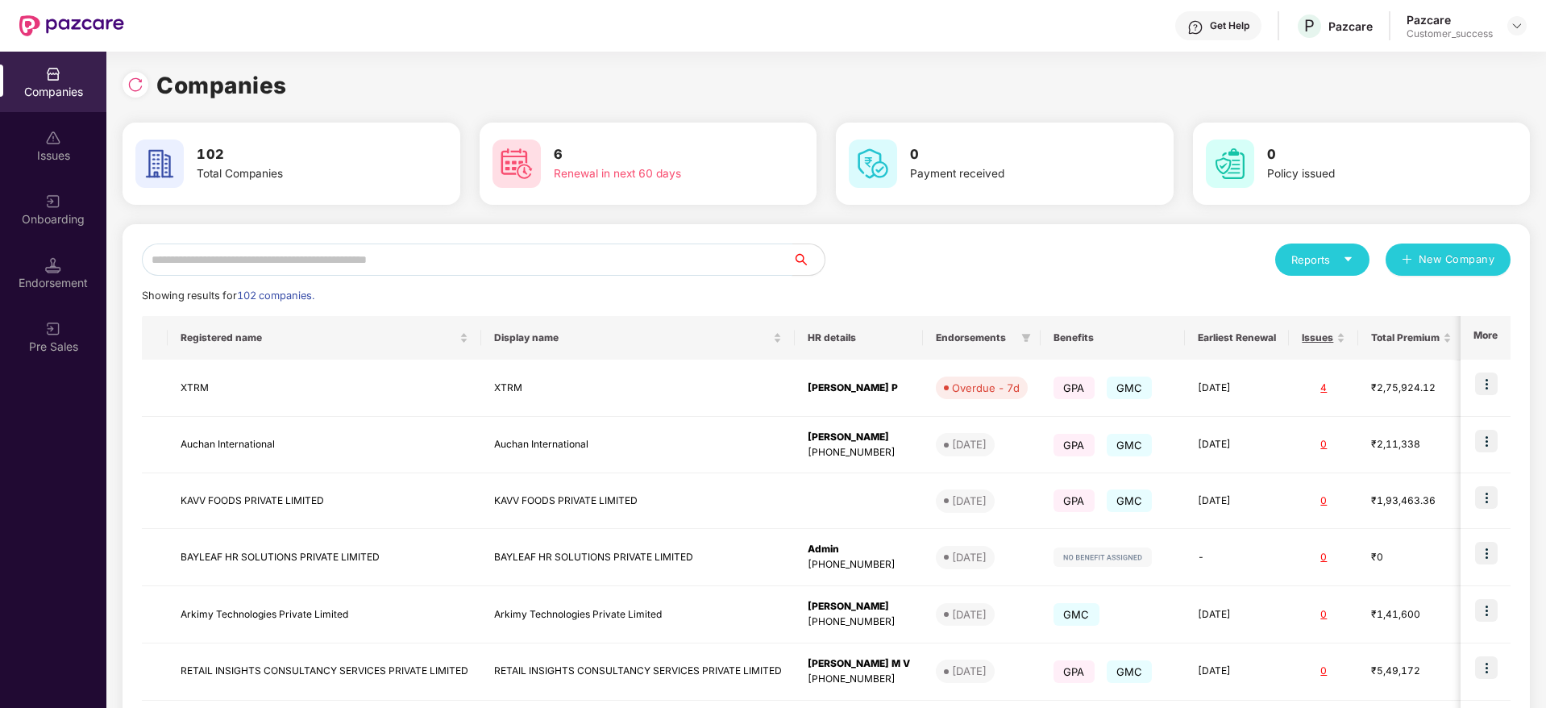
click at [230, 264] on input "text" at bounding box center [467, 259] width 651 height 32
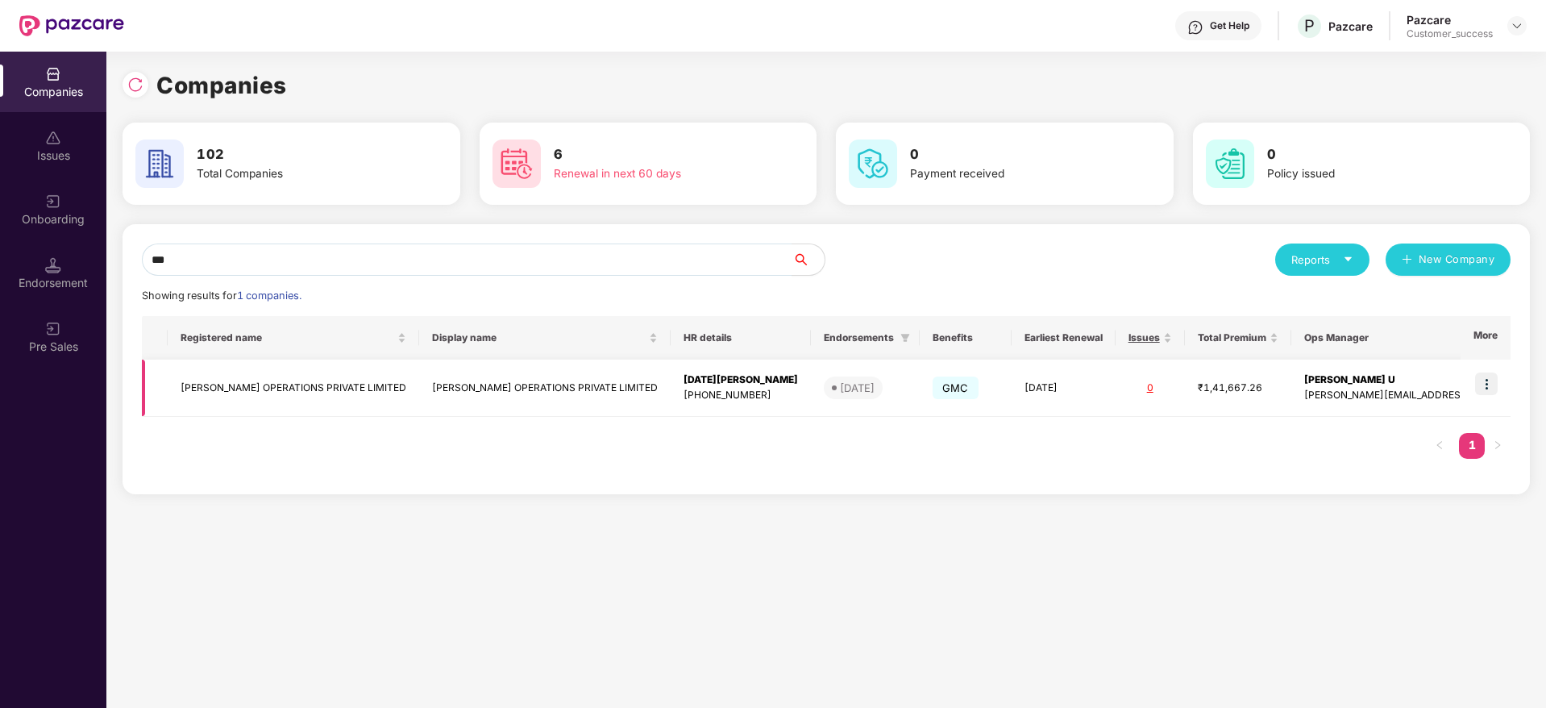
click at [1496, 365] on td at bounding box center [1486, 388] width 50 height 57
click at [177, 248] on input "***" at bounding box center [467, 259] width 651 height 32
type input "*"
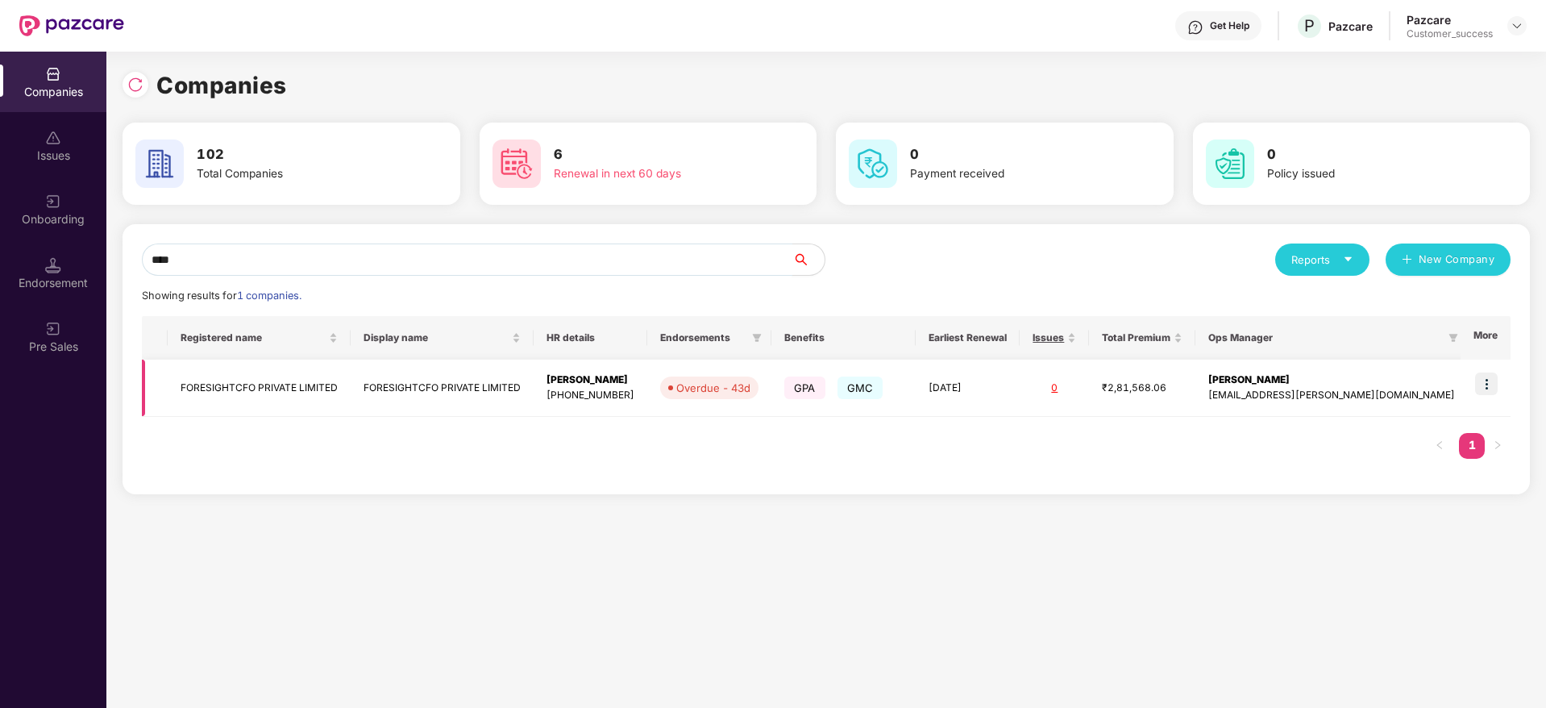
type input "****"
click at [207, 383] on td "FORESIGHTCFO PRIVATE LIMITED" at bounding box center [259, 388] width 183 height 57
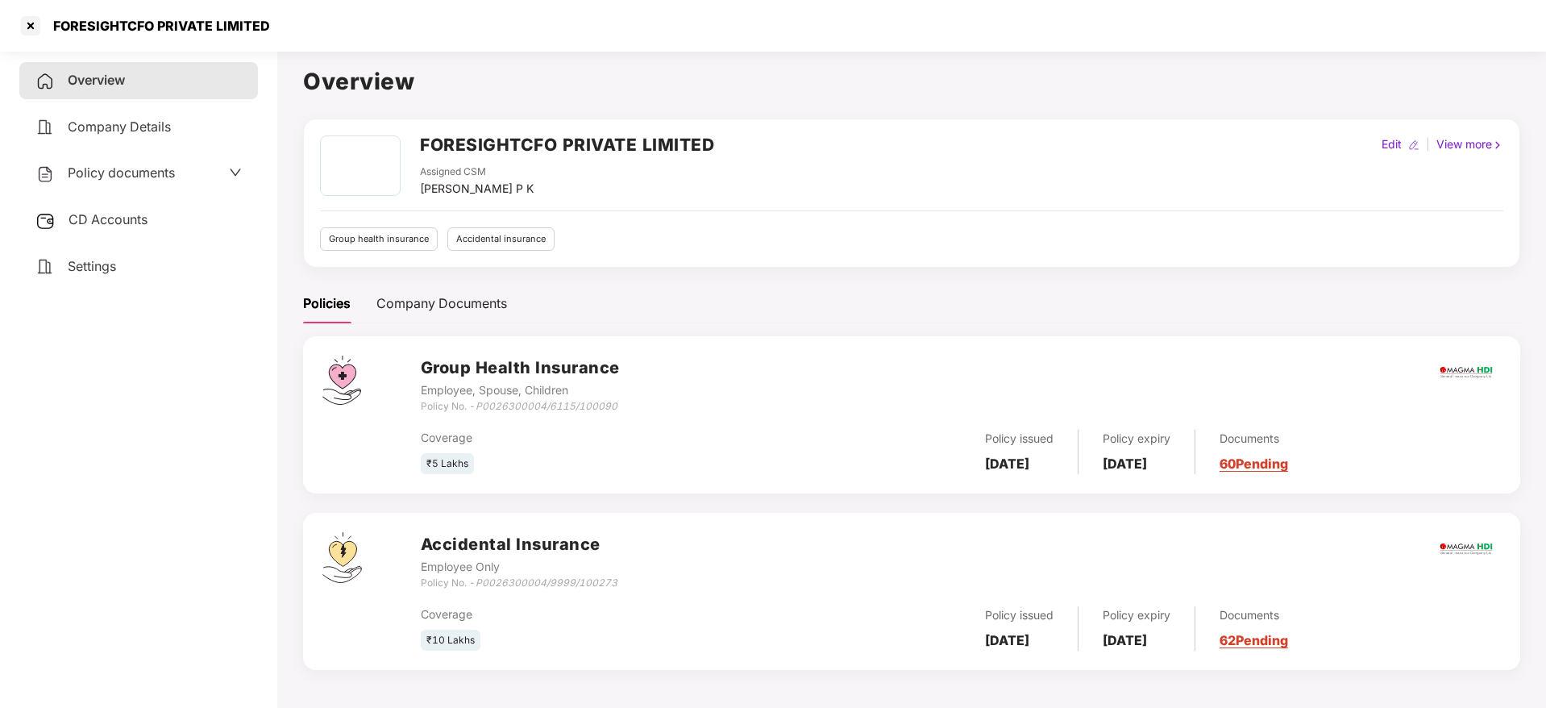
click at [159, 25] on div "FORESIGHTCFO PRIVATE LIMITED" at bounding box center [157, 26] width 227 height 16
copy div "FORESIGHTCFO PRIVATE LIMITED"
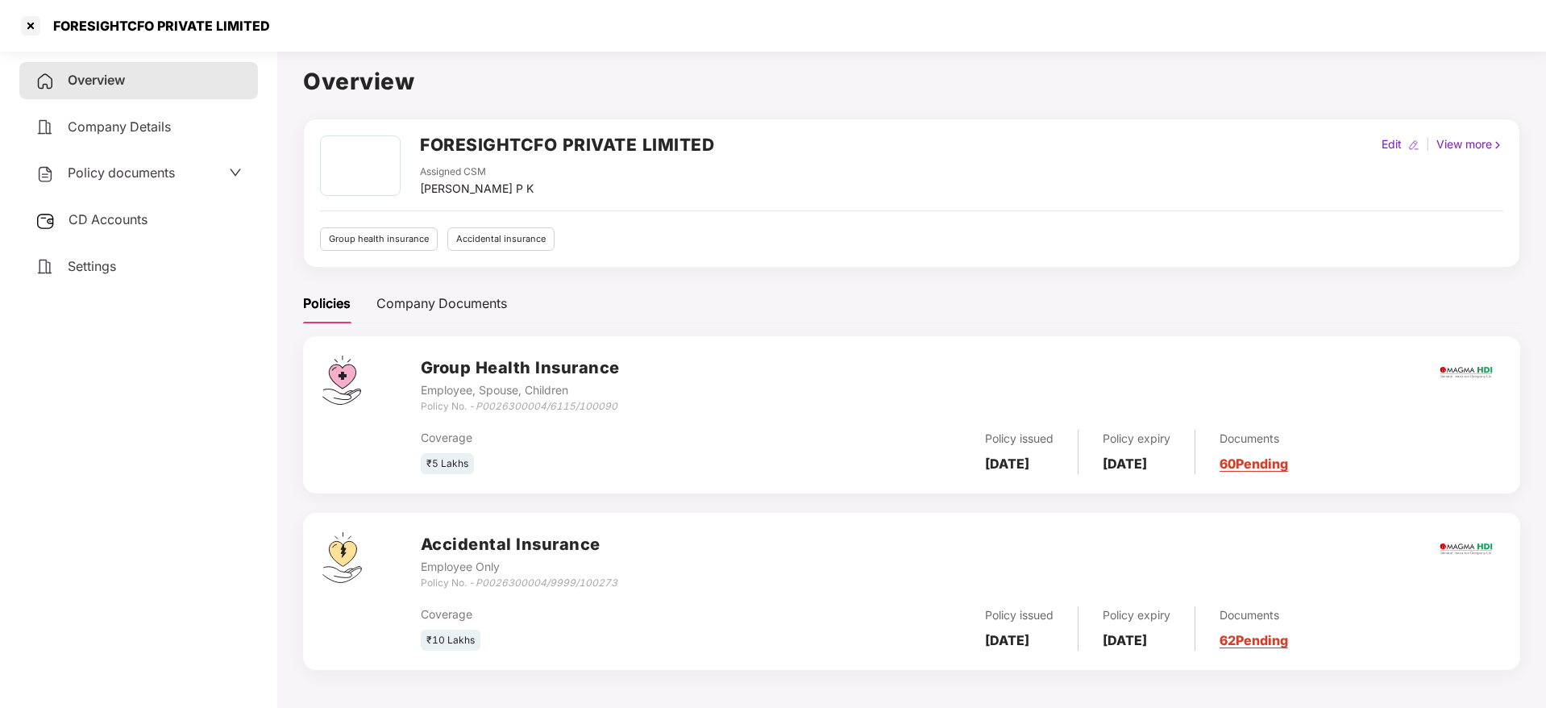
click at [97, 184] on div "Policy documents" at bounding box center [138, 173] width 239 height 37
click at [98, 184] on div "Policy documents" at bounding box center [138, 173] width 239 height 37
click at [117, 174] on span "Policy documents" at bounding box center [121, 172] width 107 height 16
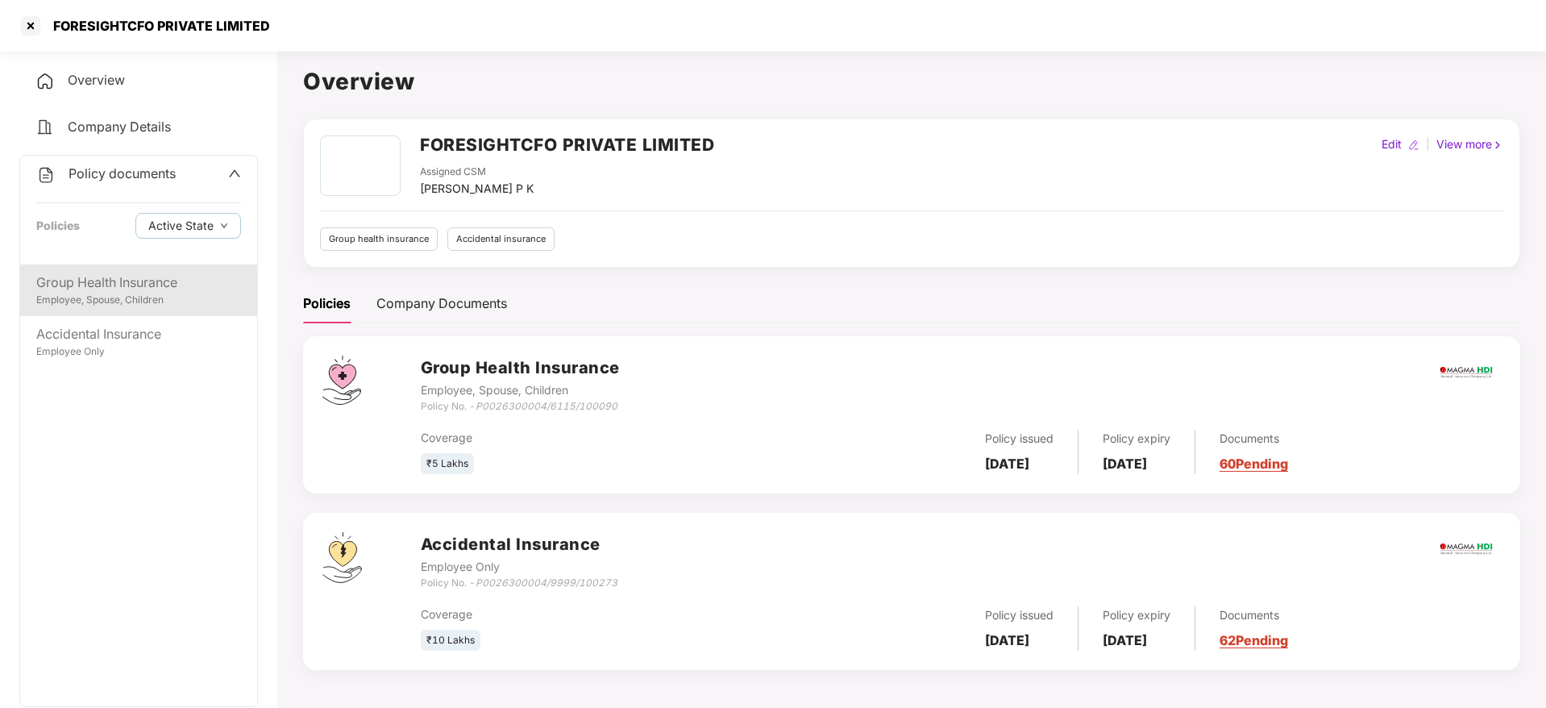
click at [135, 310] on div "Group Health Insurance Employee, Spouse, Children" at bounding box center [138, 290] width 237 height 52
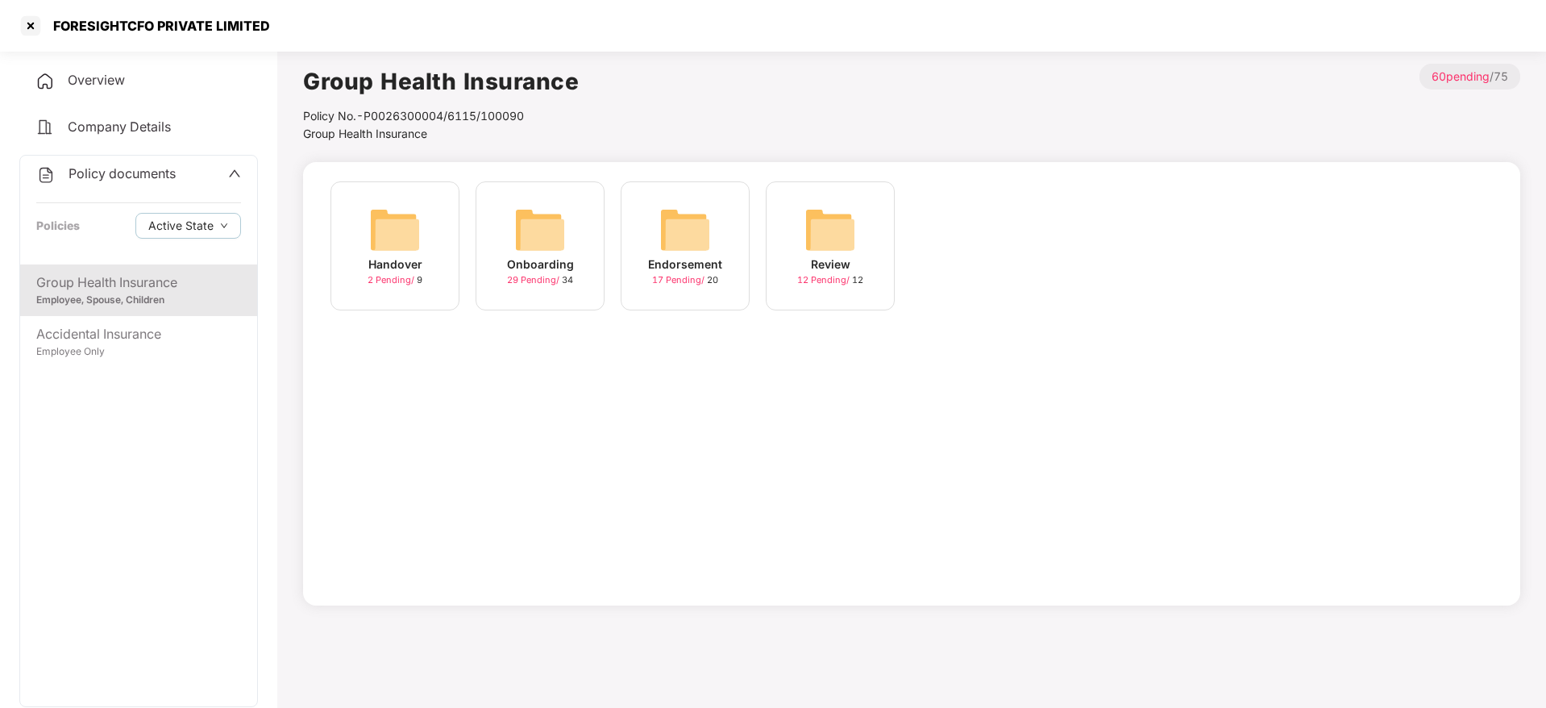
click at [541, 274] on span "29 Pending /" at bounding box center [534, 279] width 55 height 11
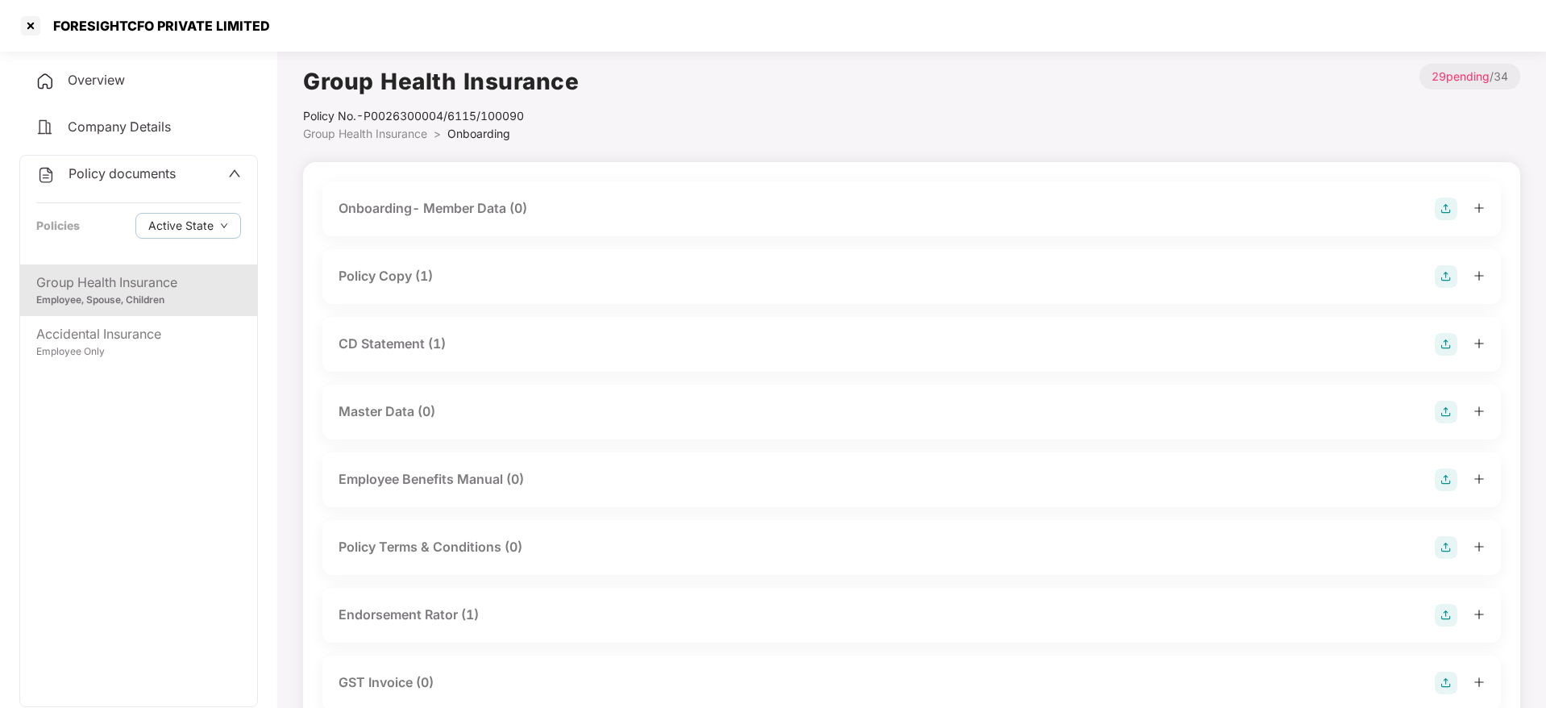
click at [374, 277] on div "Policy Copy (1)" at bounding box center [386, 276] width 94 height 20
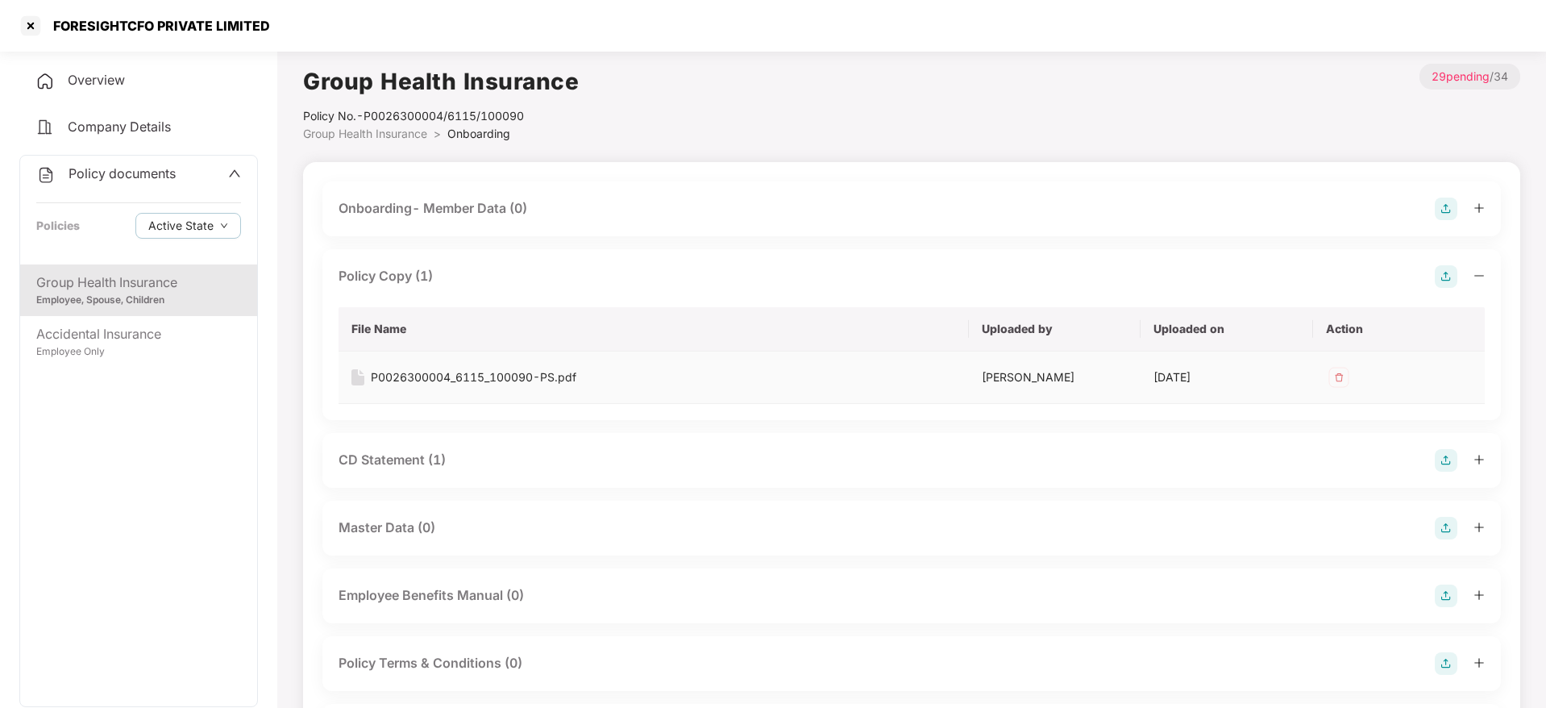
click at [464, 385] on div "P0026300004_6115_100090-PS.pdf" at bounding box center [474, 377] width 206 height 18
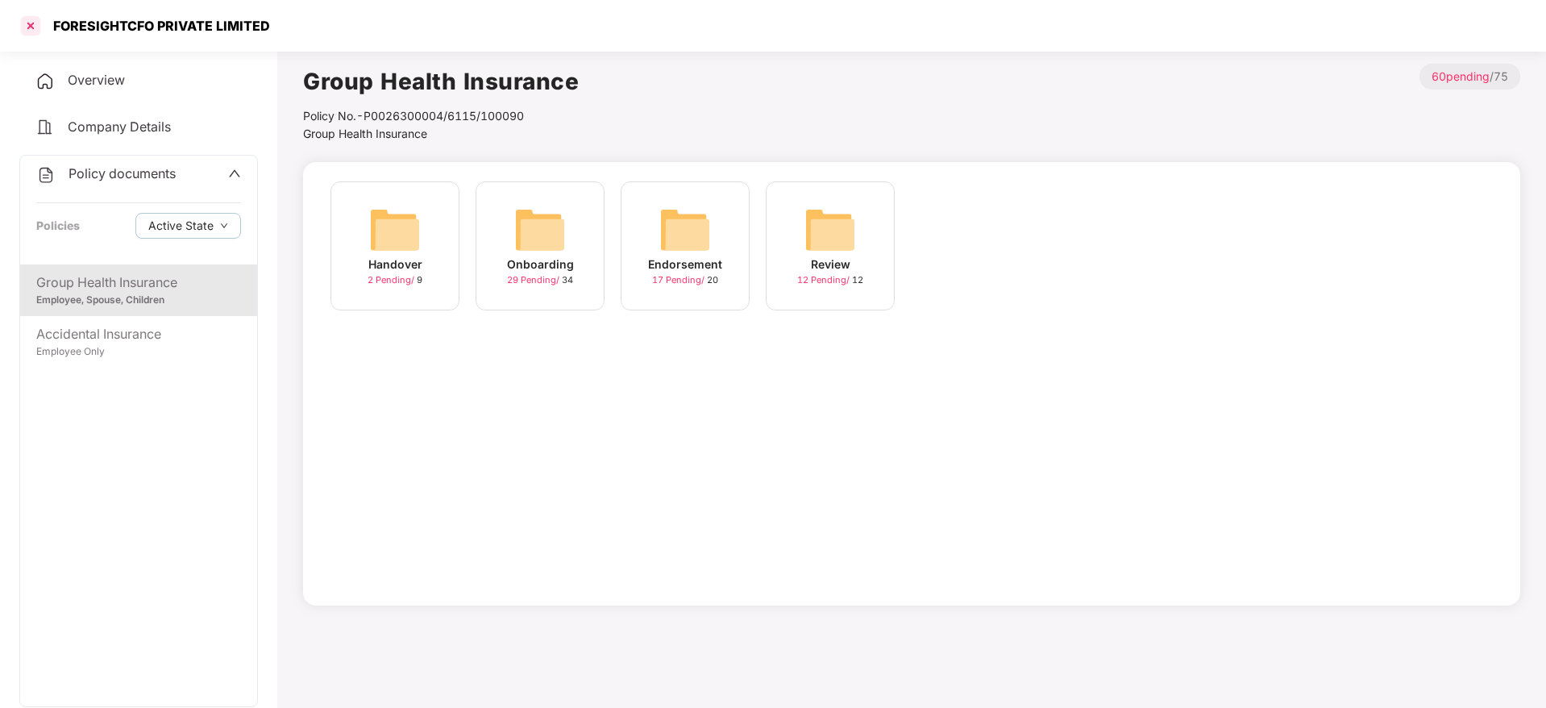
click at [31, 21] on div at bounding box center [31, 26] width 26 height 26
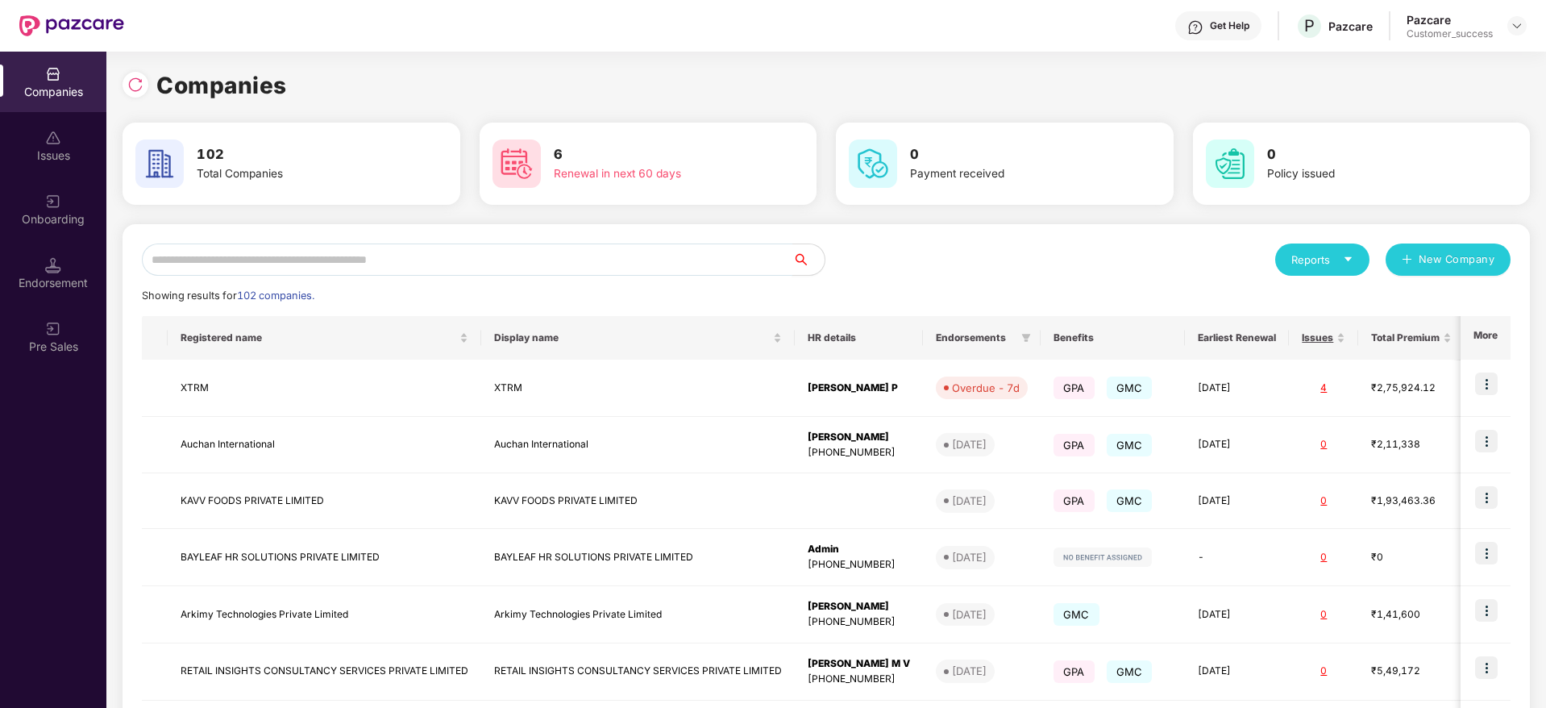
click at [279, 271] on input "text" at bounding box center [467, 259] width 651 height 32
type input "*"
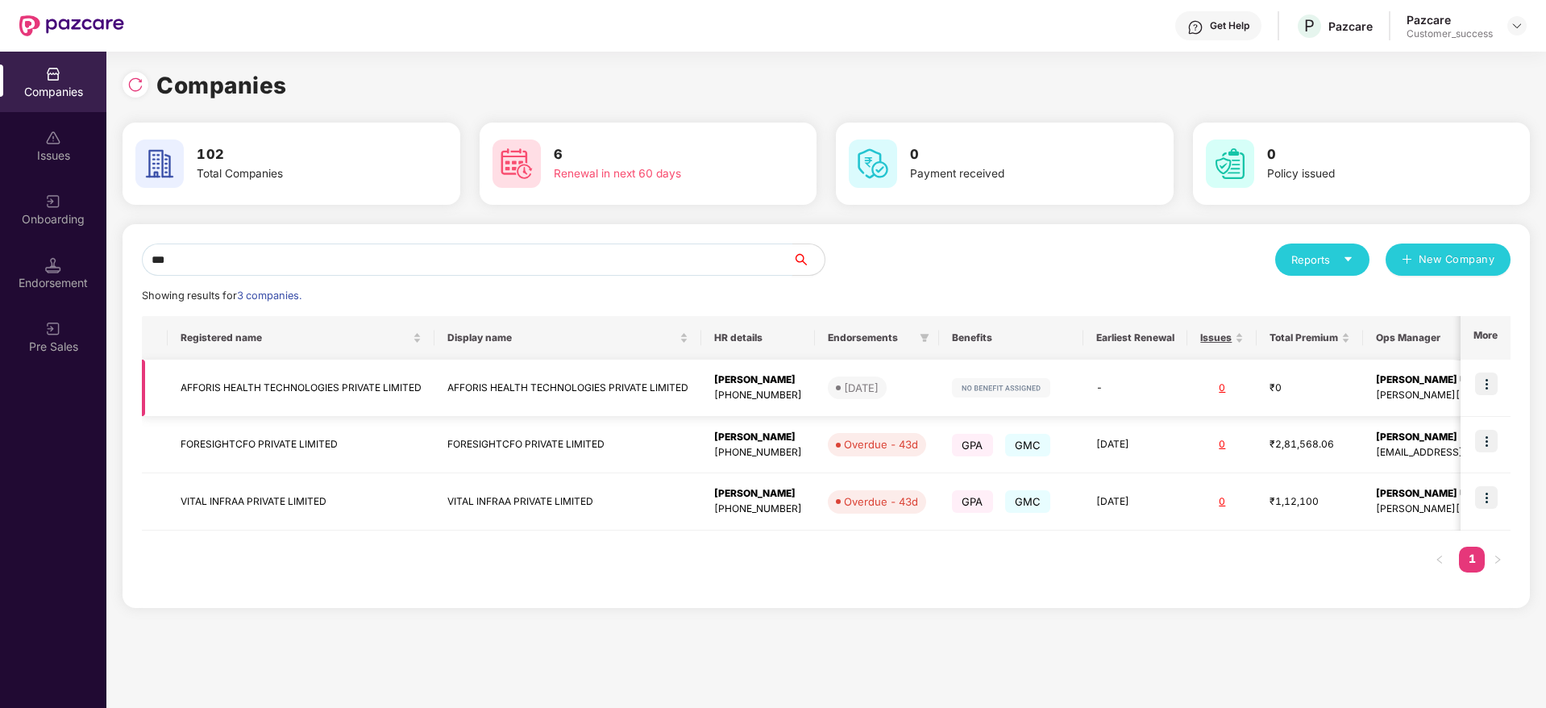
type input "***"
click at [475, 391] on td "AFFORIS HEALTH TECHNOLOGIES PRIVATE LIMITED" at bounding box center [568, 388] width 267 height 57
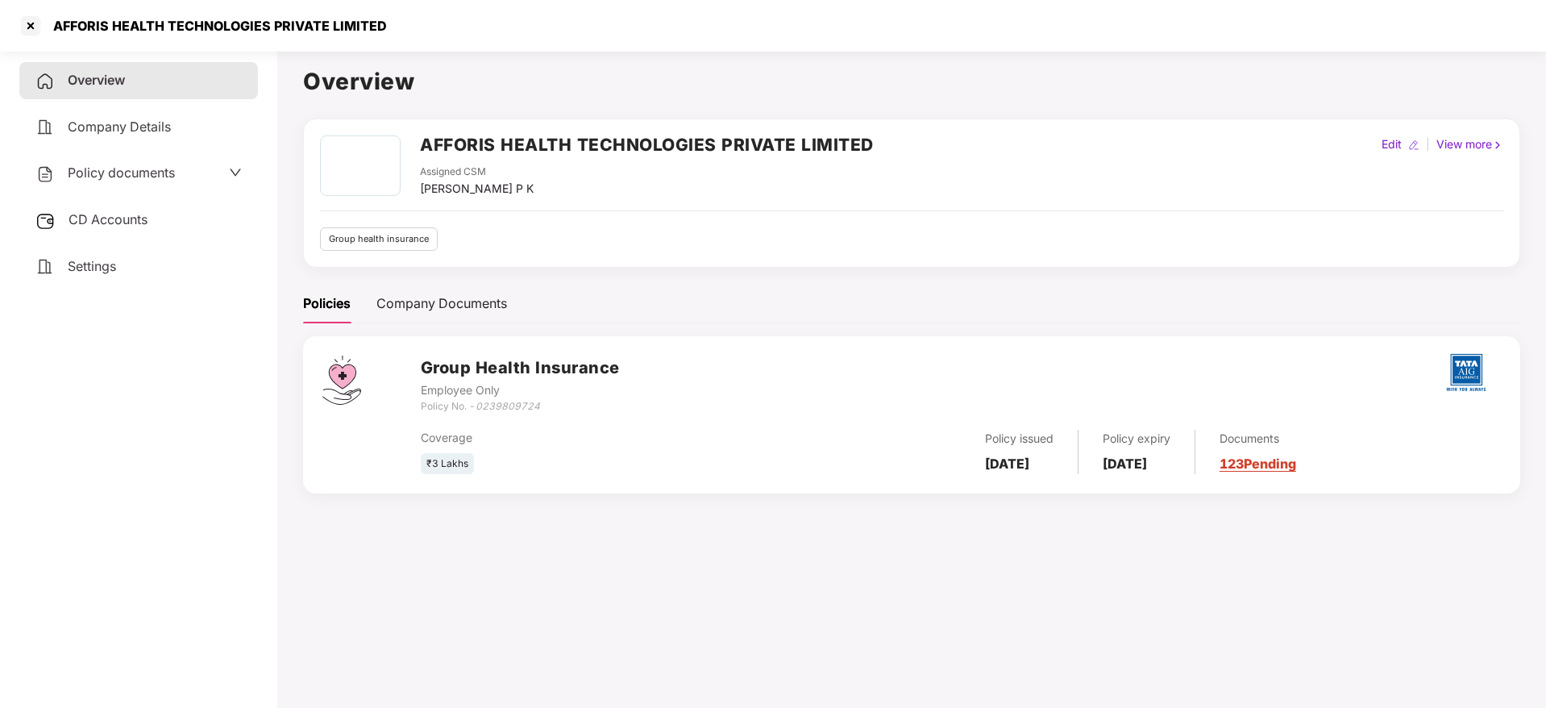
click at [129, 168] on span "Policy documents" at bounding box center [121, 172] width 107 height 16
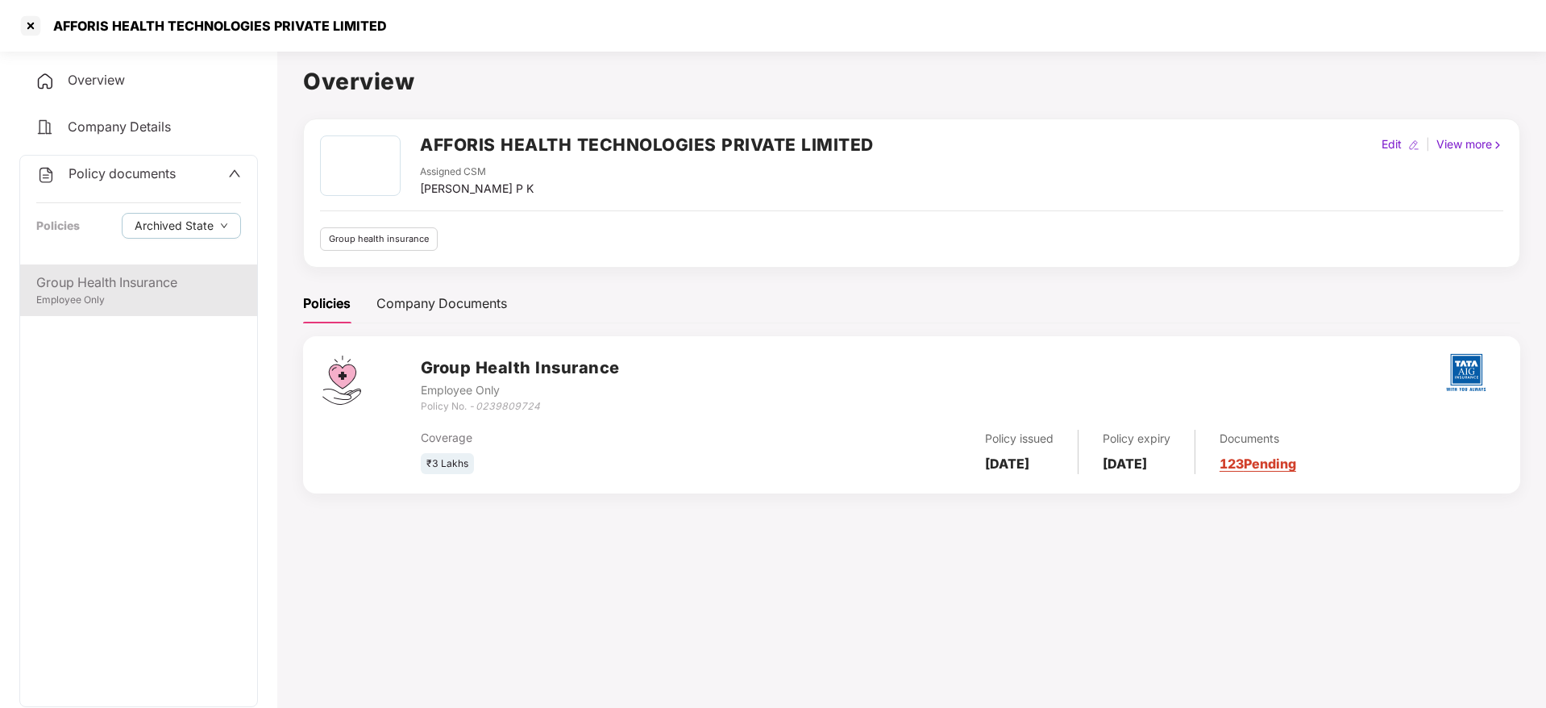
click at [77, 283] on div "Group Health Insurance" at bounding box center [138, 283] width 205 height 20
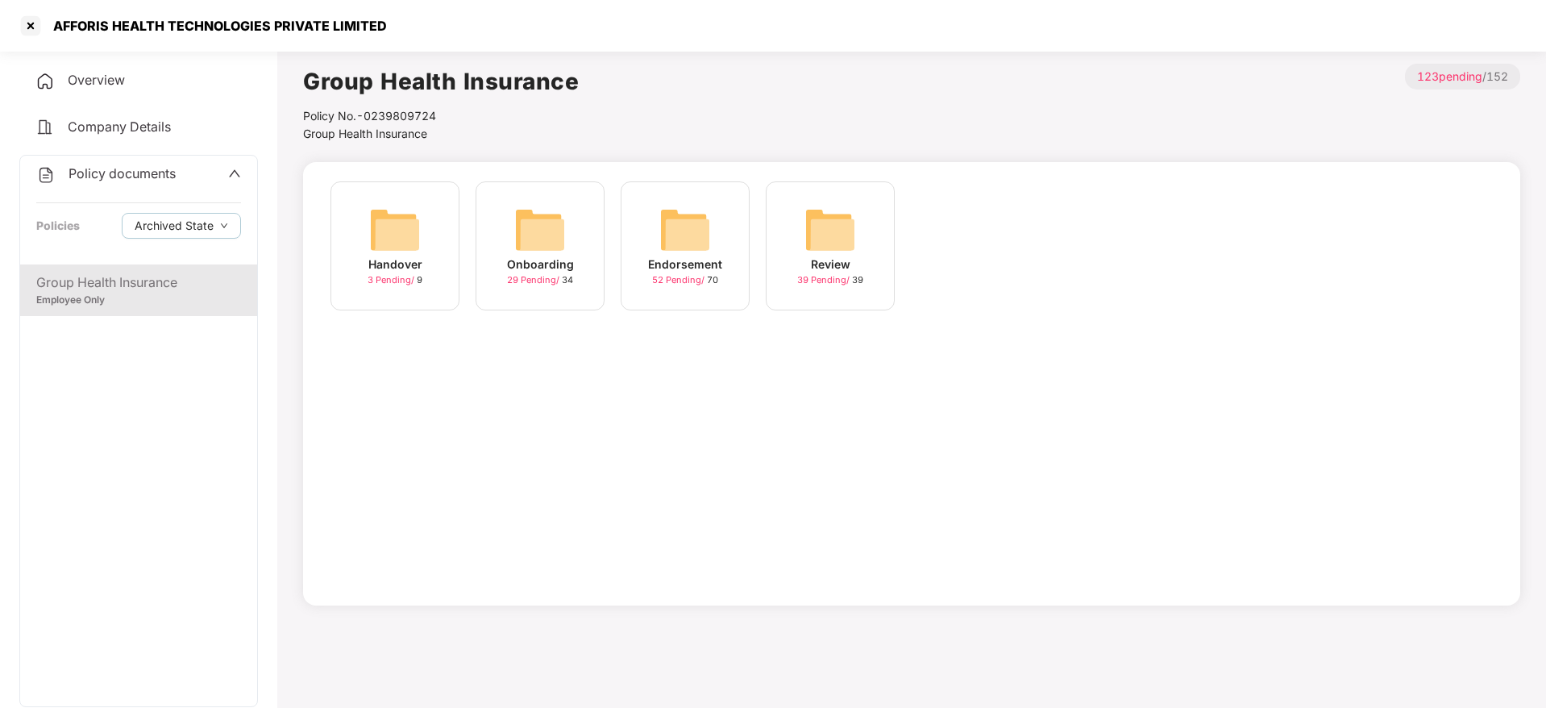
click at [697, 276] on span "52 Pending /" at bounding box center [679, 279] width 55 height 11
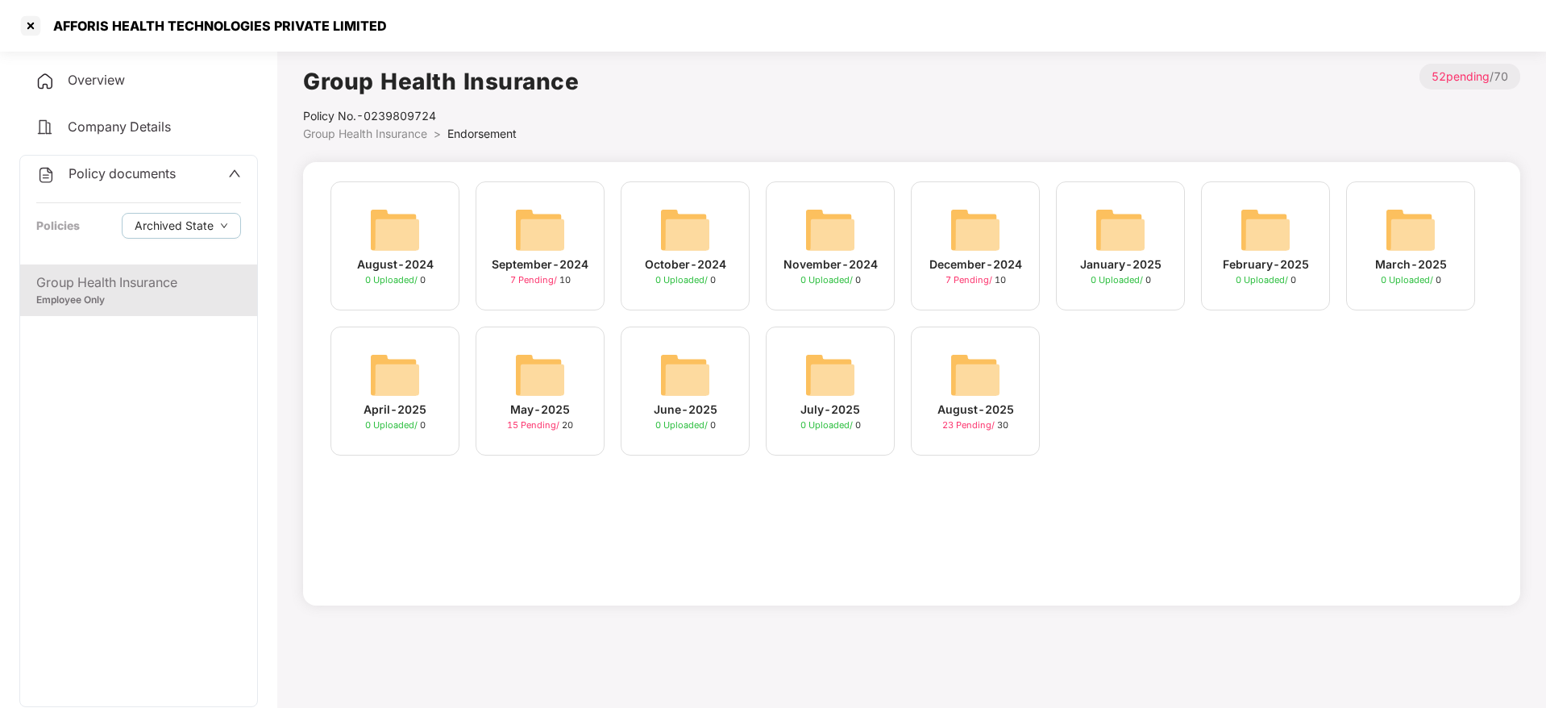
click at [1007, 419] on div "23 Pending / 30" at bounding box center [975, 425] width 66 height 14
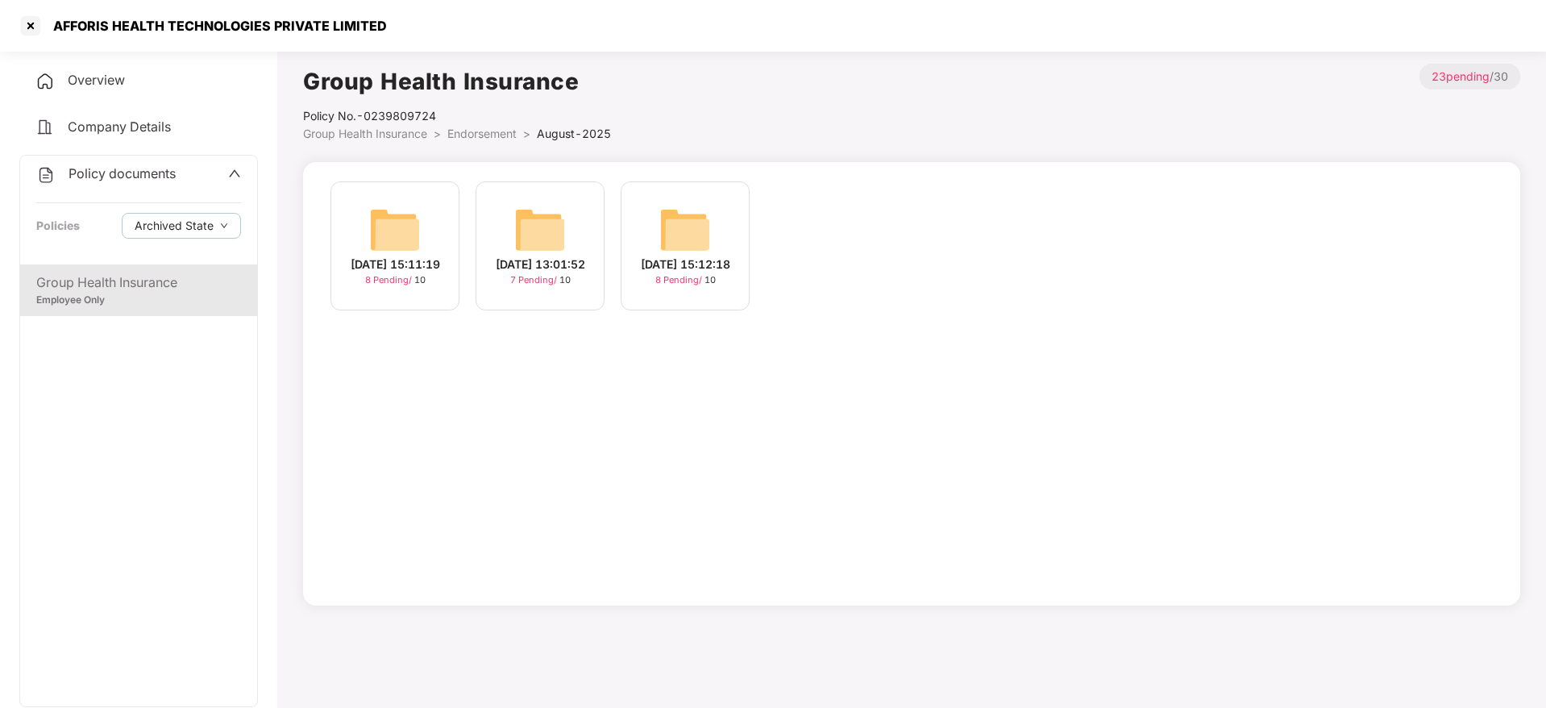
click at [673, 265] on div "[DATE] 15:12:18" at bounding box center [685, 265] width 89 height 18
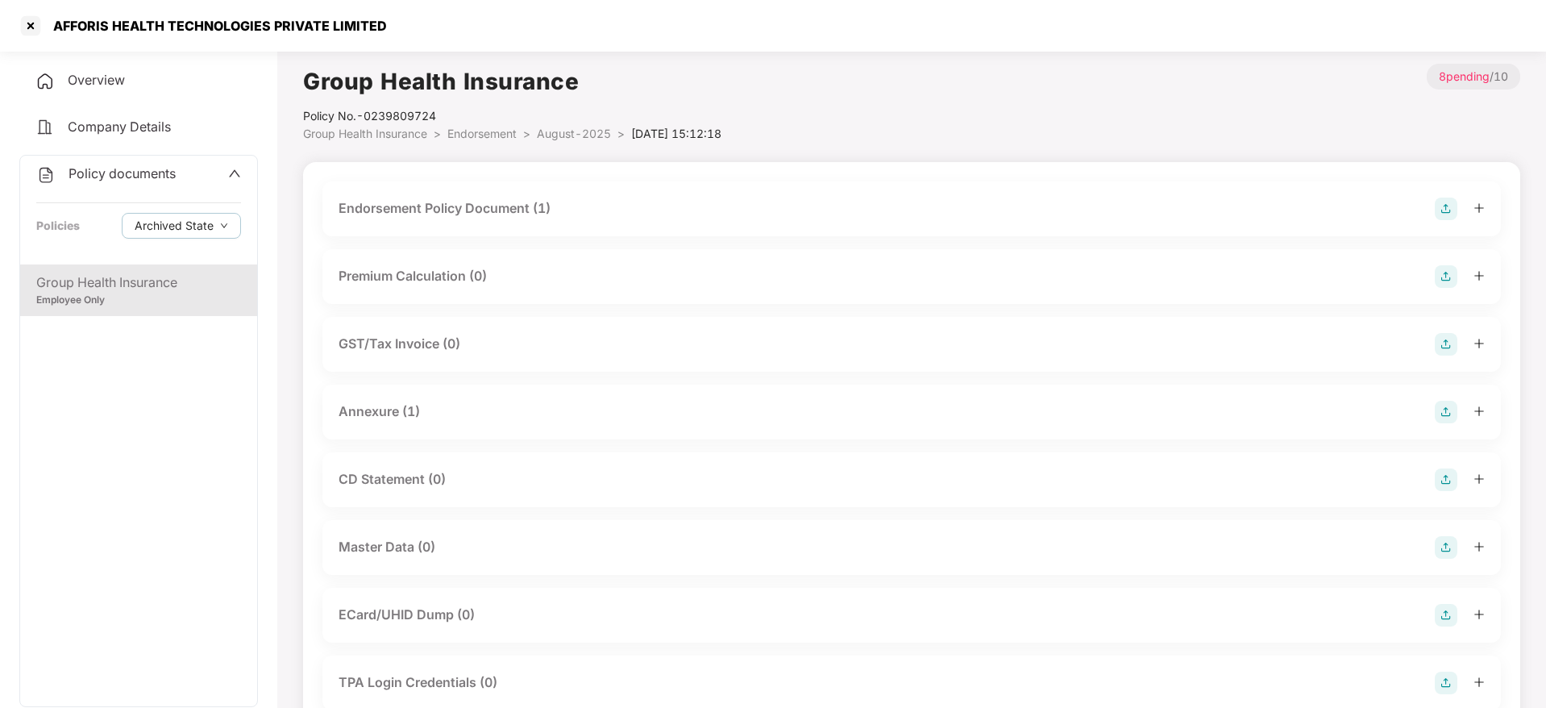
click at [475, 144] on div "Group Health Insurance Policy No.- 0239809724 Group Health Insurance > Endorsem…" at bounding box center [911, 471] width 1217 height 814
click at [476, 139] on span "Endorsement" at bounding box center [481, 134] width 69 height 14
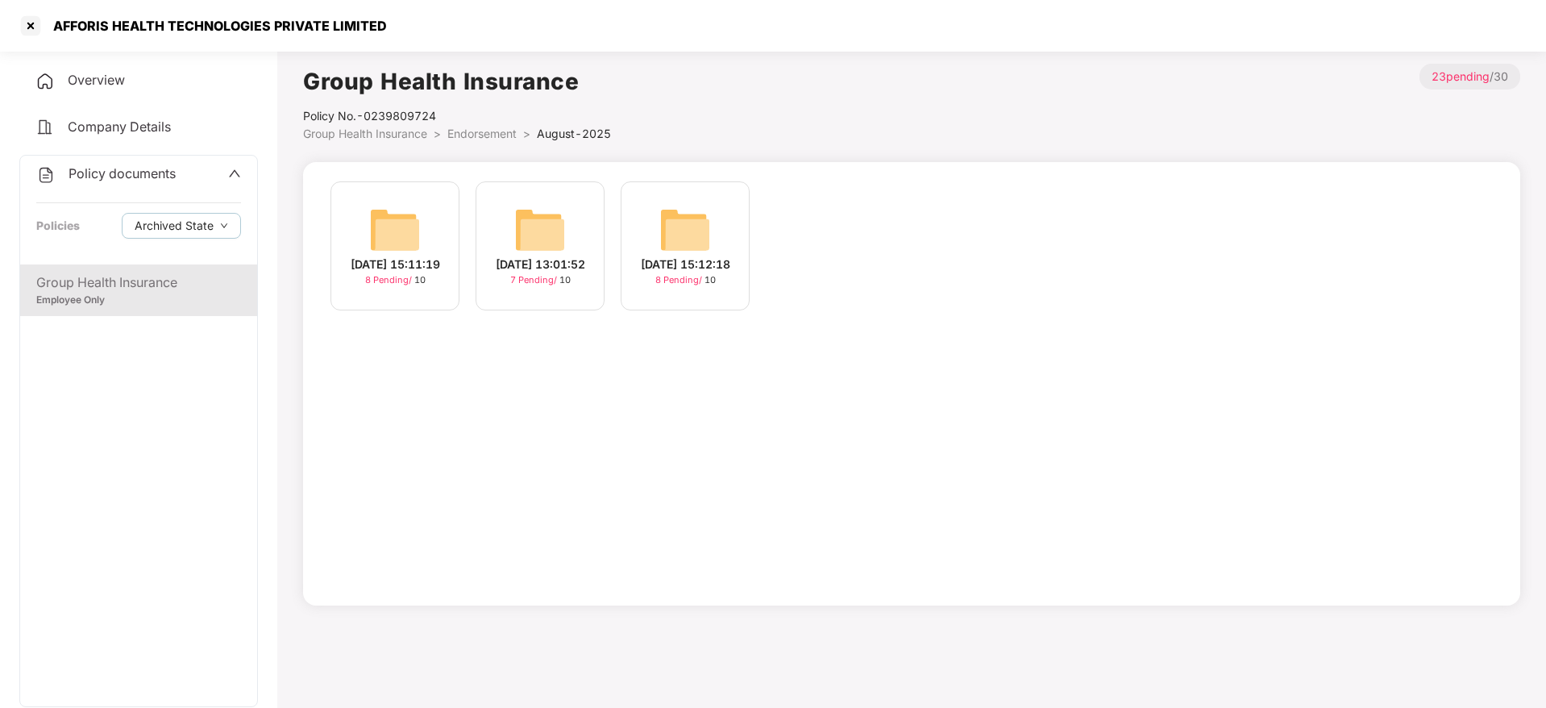
click at [510, 235] on div "[DATE] 13:01:52 7 Pending / 10" at bounding box center [540, 245] width 129 height 129
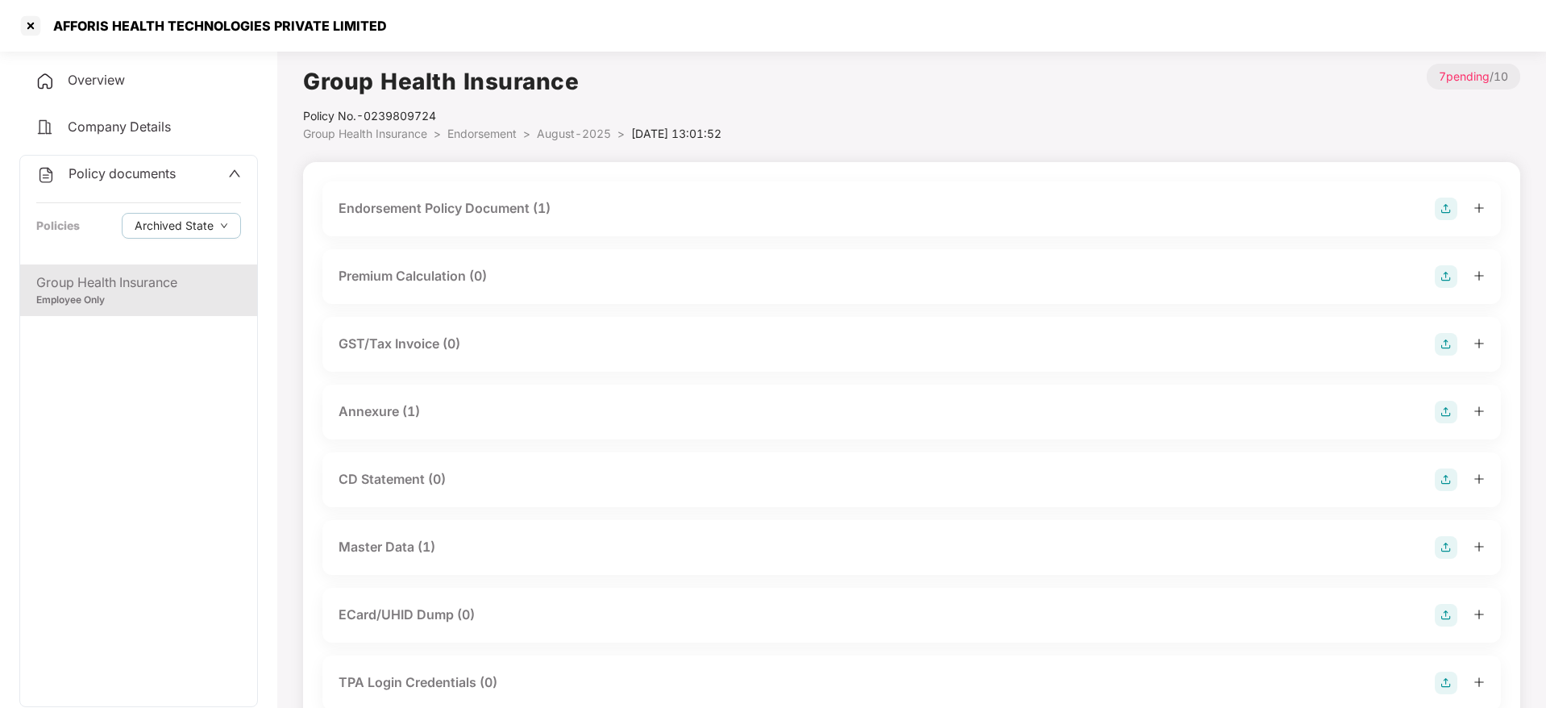
click at [391, 539] on div "Master Data (1)" at bounding box center [387, 547] width 97 height 20
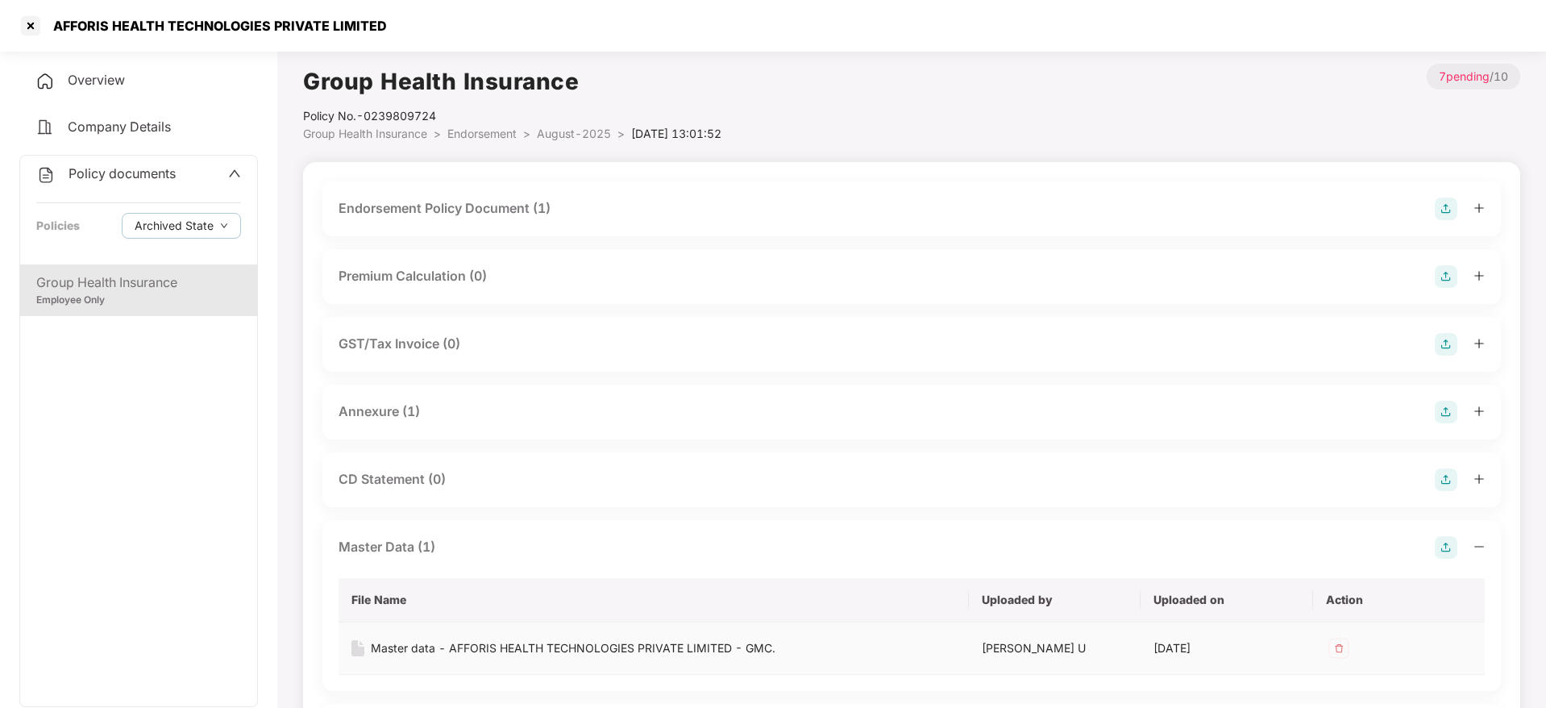
click at [429, 653] on div "Master data - AFFORIS HEALTH TECHNOLOGIES PRIVATE LIMITED - GMC." at bounding box center [573, 648] width 405 height 18
click at [24, 30] on div at bounding box center [31, 26] width 26 height 26
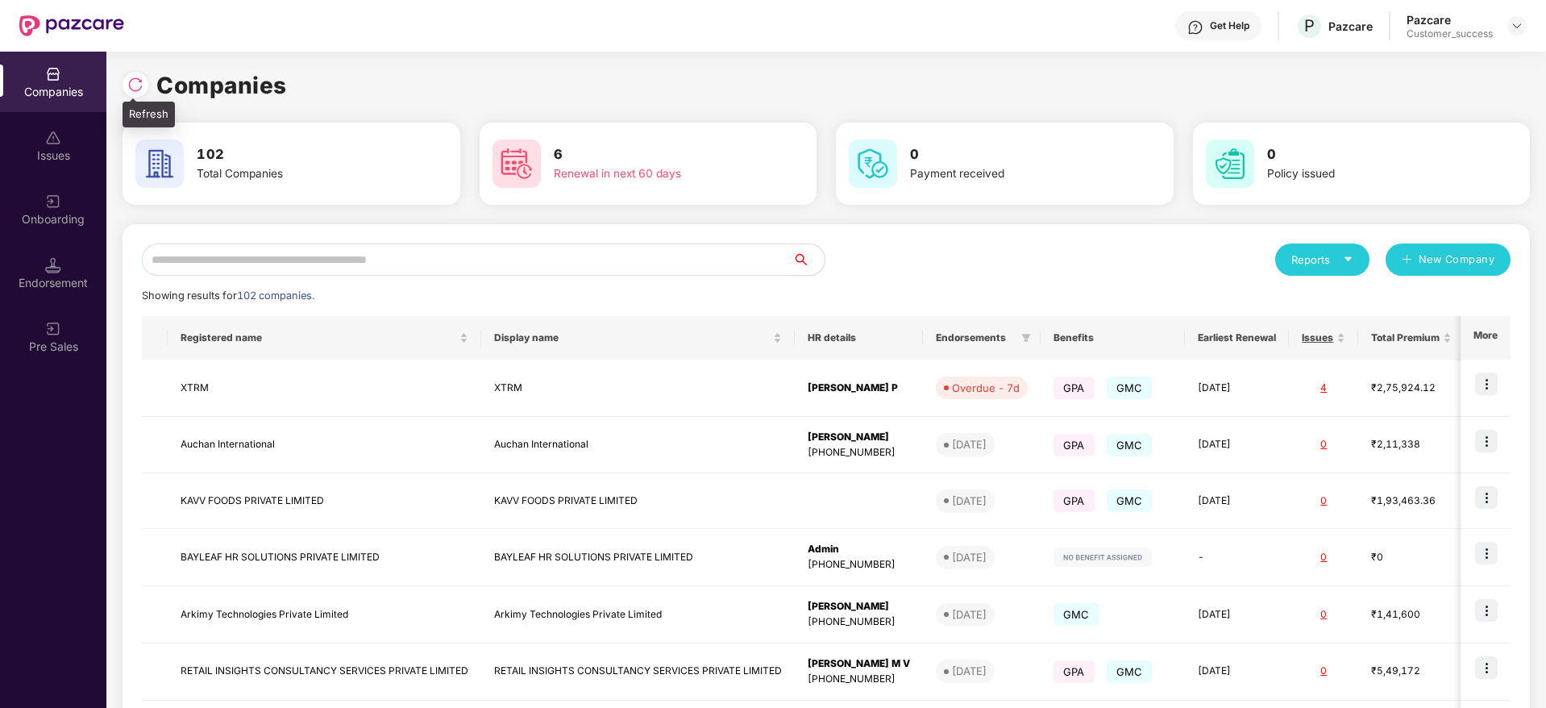
click at [140, 89] on img at bounding box center [135, 85] width 16 height 16
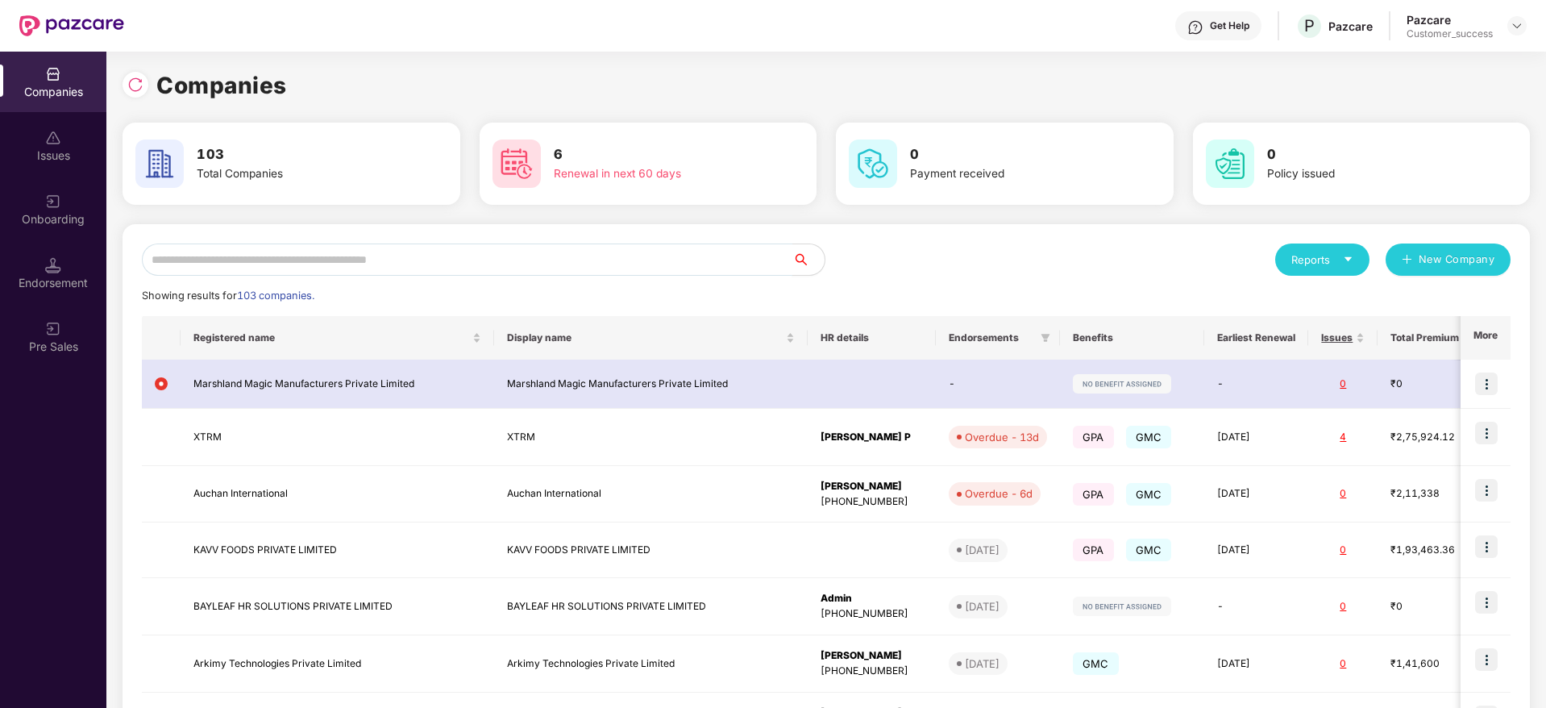
click at [386, 260] on input "text" at bounding box center [467, 259] width 651 height 32
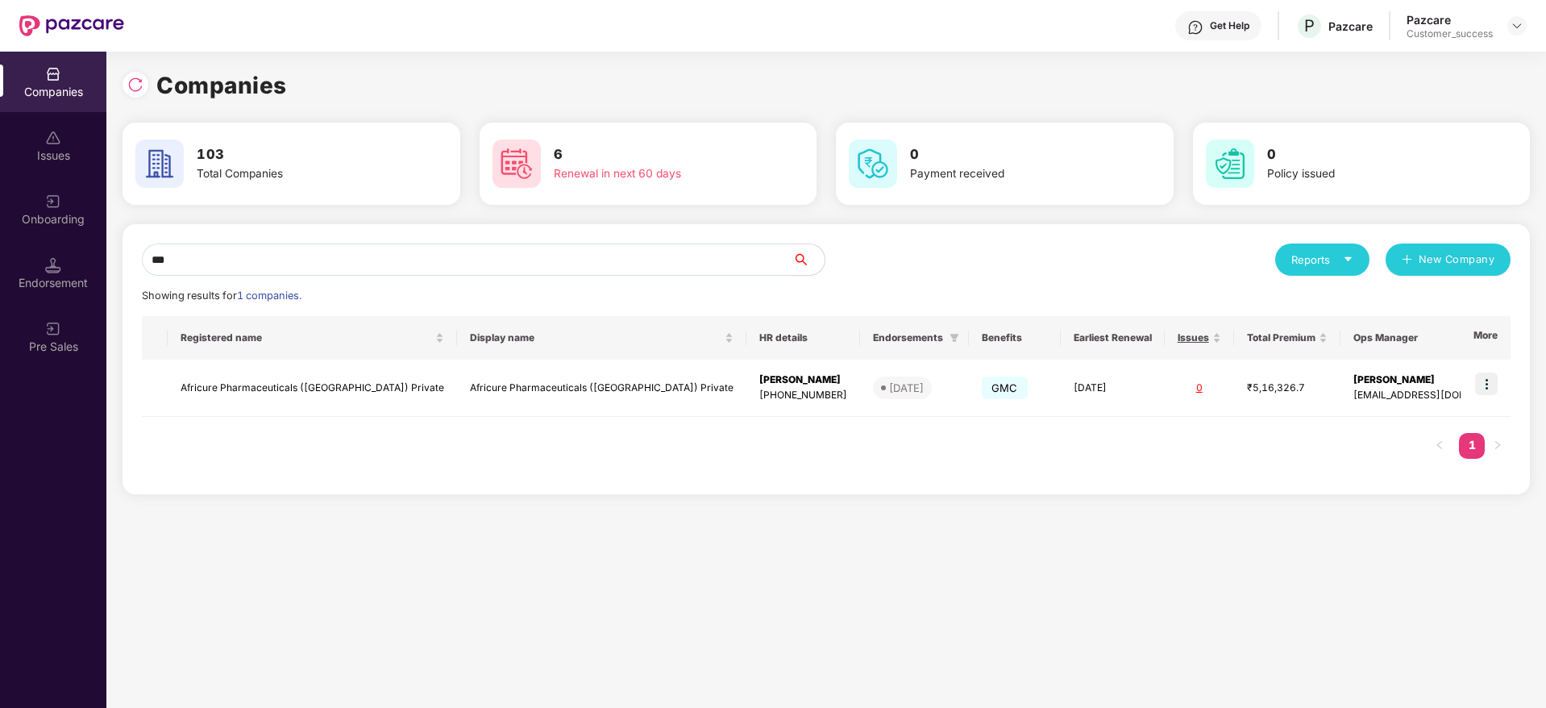
type input "***"
click at [70, 215] on div "Onboarding" at bounding box center [53, 219] width 106 height 16
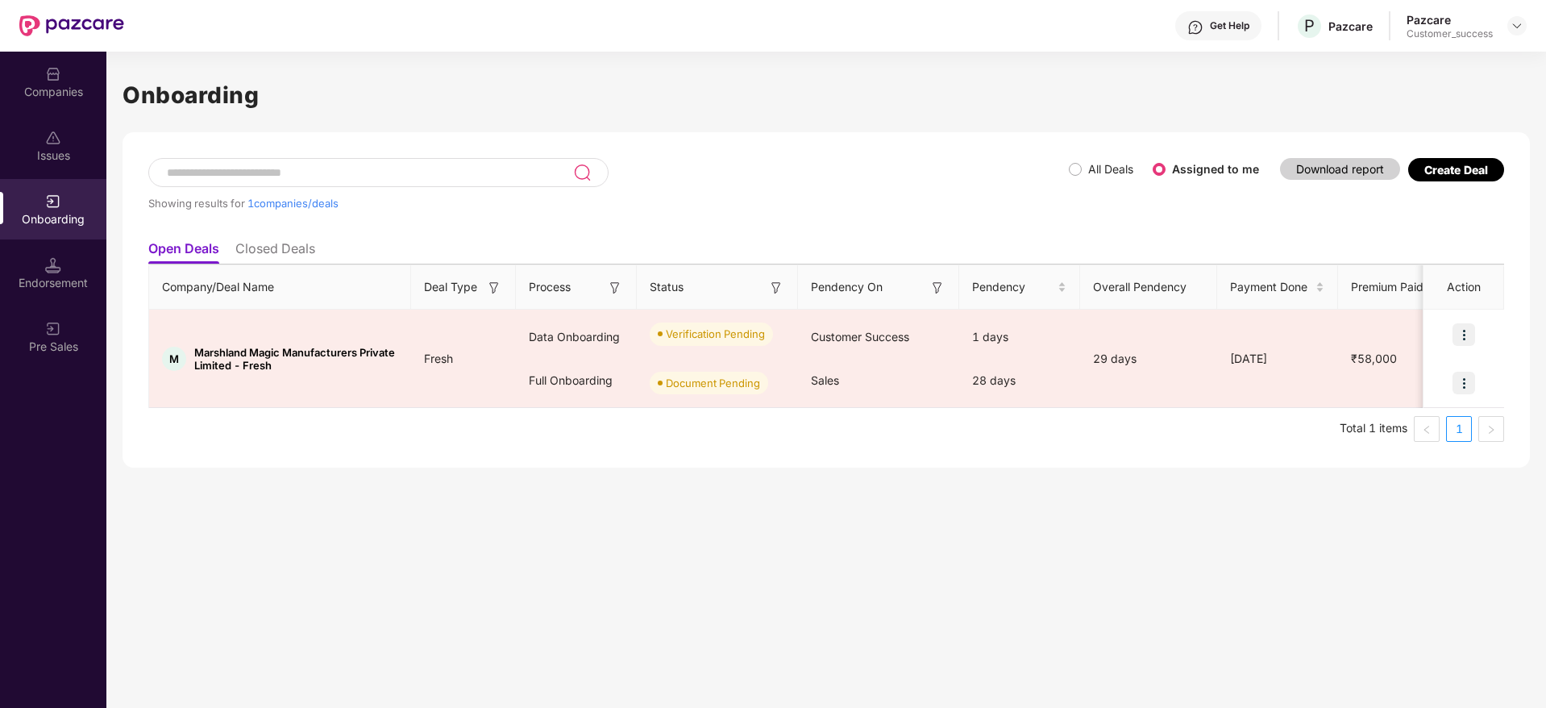
click at [298, 232] on ul "Open Deals Closed Deals" at bounding box center [826, 248] width 1356 height 32
click at [291, 250] on li "Closed Deals" at bounding box center [275, 251] width 80 height 23
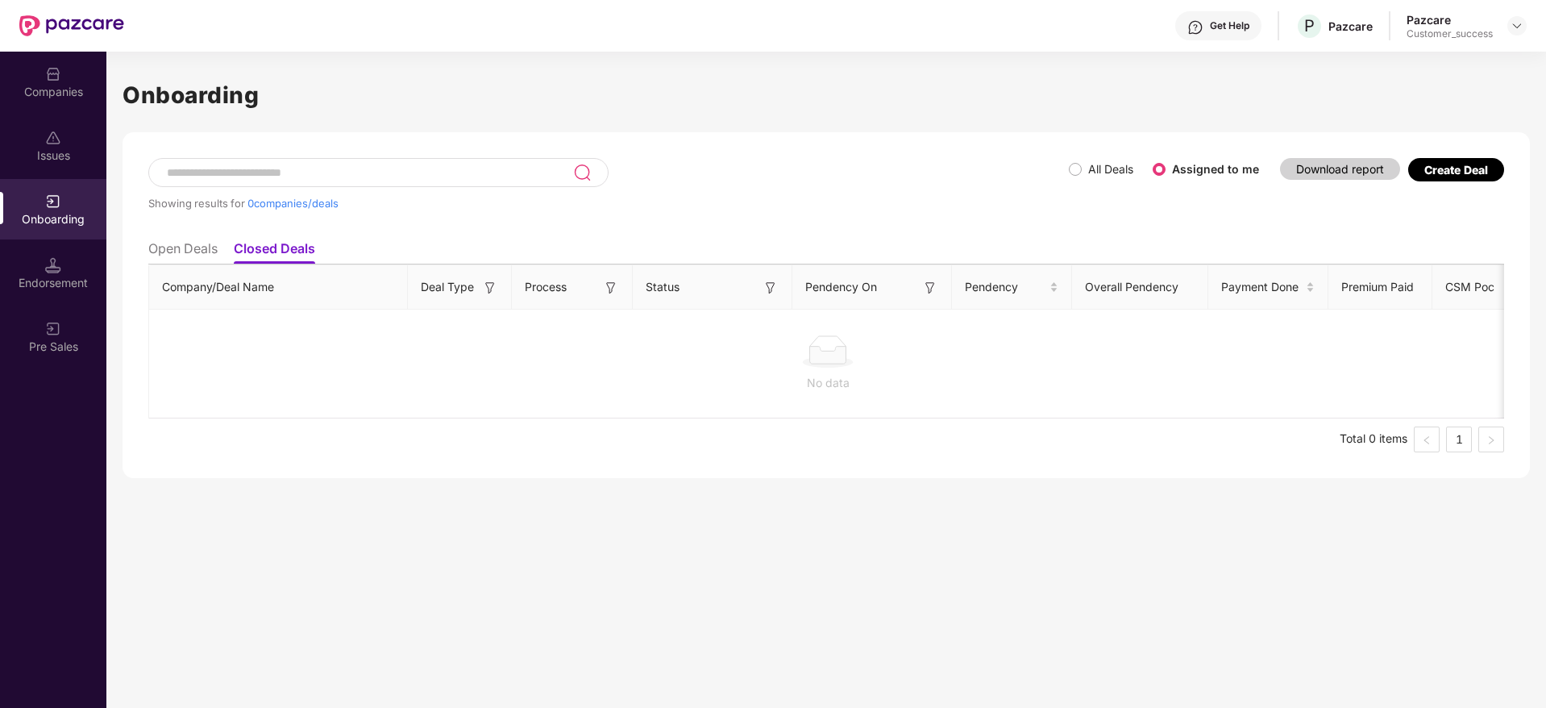
click at [1082, 160] on span "All Deals" at bounding box center [1111, 169] width 58 height 18
